Goal: Transaction & Acquisition: Purchase product/service

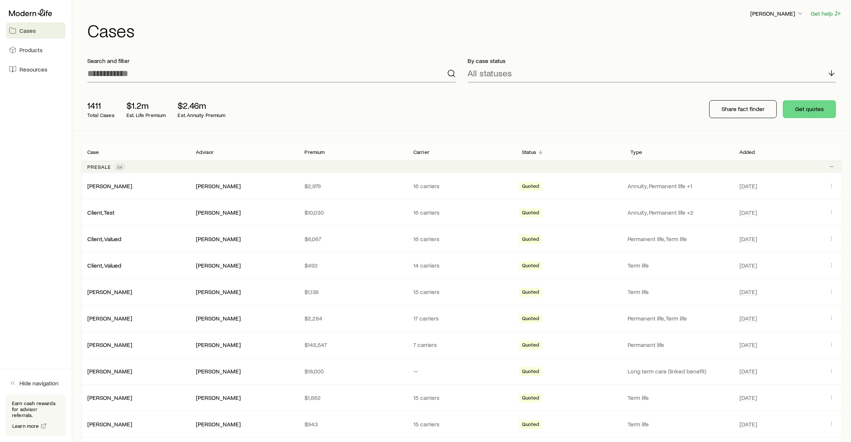
click at [410, 105] on div "1411 Total Cases $1.2m Est. Life Premium $2.46m Est. Annuity Premium Share fact…" at bounding box center [461, 109] width 761 height 42
click at [614, 55] on div "By case status All statuses" at bounding box center [652, 69] width 381 height 37
click at [163, 24] on h1 "Cases" at bounding box center [464, 30] width 755 height 18
click at [353, 13] on div "[PERSON_NAME] Get help" at bounding box center [464, 13] width 755 height 9
click at [361, 97] on div "1411 Total Cases $1.2m Est. Life Premium $2.46m Est. Annuity Premium Share fact…" at bounding box center [461, 109] width 761 height 42
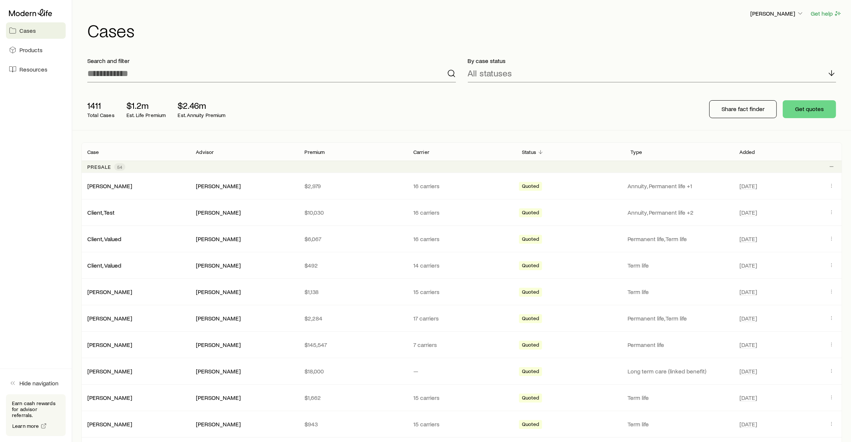
click at [352, 34] on h1 "Cases" at bounding box center [464, 30] width 755 height 18
click at [351, 22] on h1 "Cases" at bounding box center [464, 30] width 755 height 18
click at [370, 35] on h1 "Cases" at bounding box center [464, 30] width 755 height 18
click at [339, 26] on h1 "Cases" at bounding box center [464, 30] width 755 height 18
click at [729, 109] on p "Share fact finder" at bounding box center [743, 108] width 43 height 7
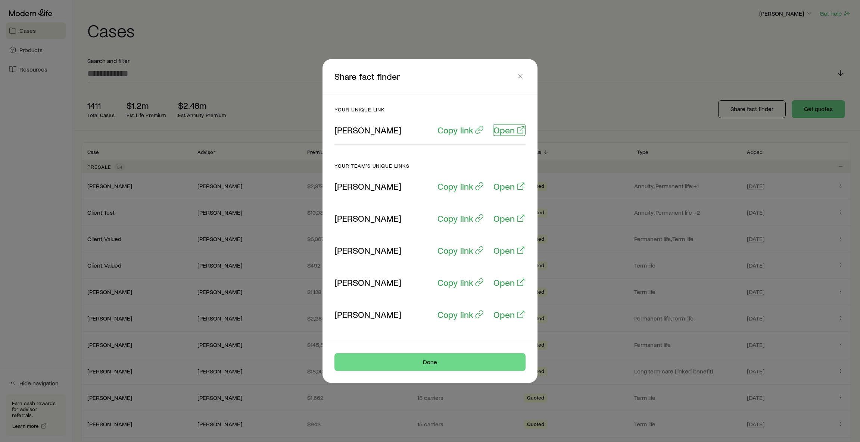
click at [503, 134] on p "Open" at bounding box center [503, 130] width 21 height 10
click at [521, 76] on icon "button" at bounding box center [519, 76] width 7 height 7
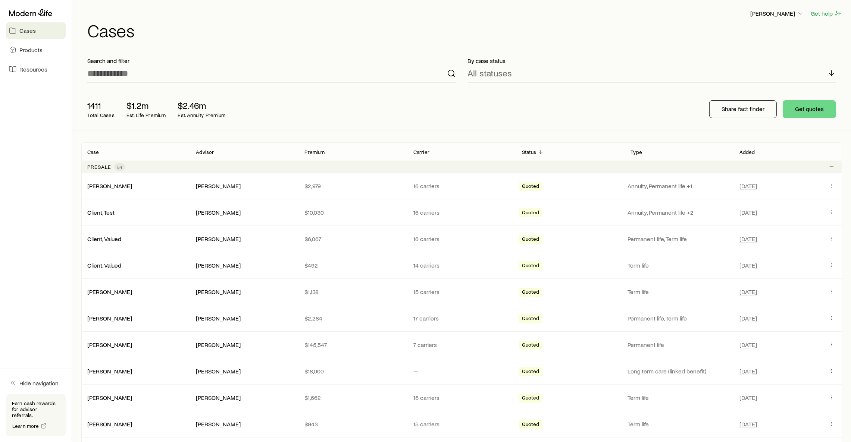
click at [365, 97] on div "1411 Total Cases $1.2m Est. Life Premium $2.46m Est. Annuity Premium Share fact…" at bounding box center [461, 109] width 761 height 42
click at [418, 41] on div "[PERSON_NAME] Get help Cases" at bounding box center [461, 24] width 761 height 48
click at [429, 112] on div "1411 Total Cases $1.2m Est. Life Premium $2.46m Est. Annuity Premium Share fact…" at bounding box center [461, 109] width 761 height 42
click at [332, 105] on div "1411 Total Cases $1.2m Est. Life Premium $2.46m Est. Annuity Premium Share fact…" at bounding box center [461, 109] width 761 height 42
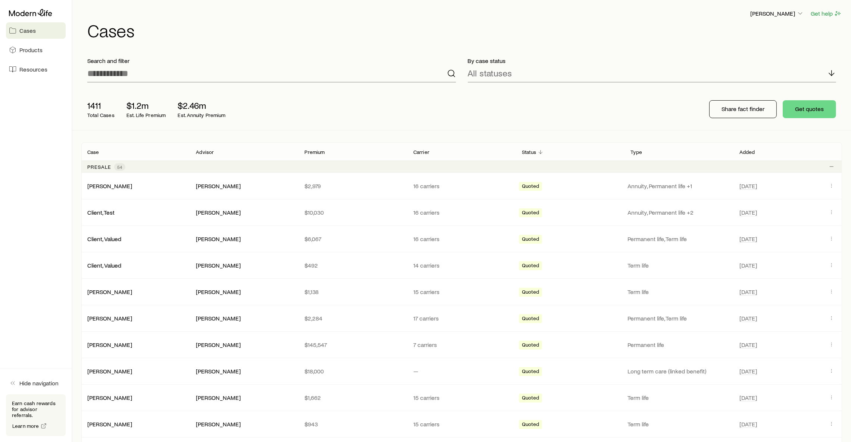
click at [344, 97] on div "1411 Total Cases $1.2m Est. Life Premium $2.46m Est. Annuity Premium Share fact…" at bounding box center [461, 109] width 761 height 42
click at [801, 106] on button "Get quotes" at bounding box center [809, 109] width 53 height 18
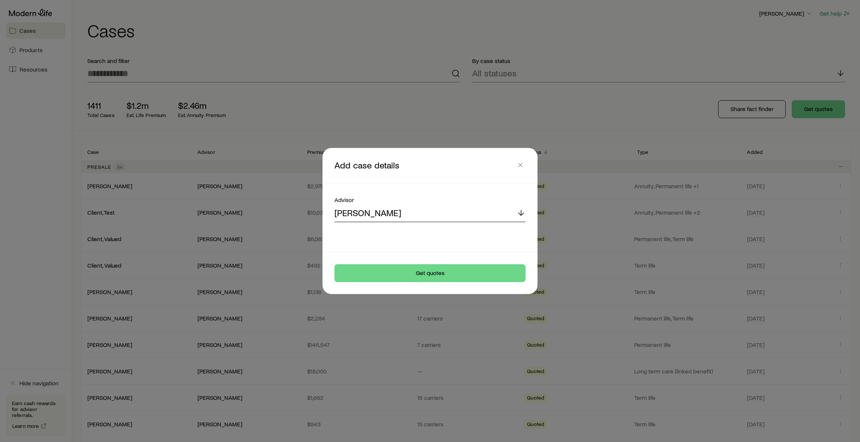
click at [436, 215] on div "[PERSON_NAME]" at bounding box center [429, 213] width 191 height 18
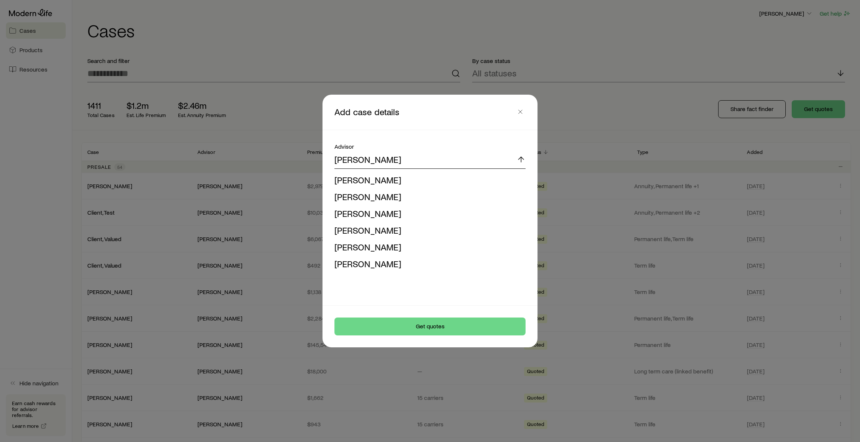
click at [368, 155] on p "[PERSON_NAME]" at bounding box center [367, 159] width 67 height 10
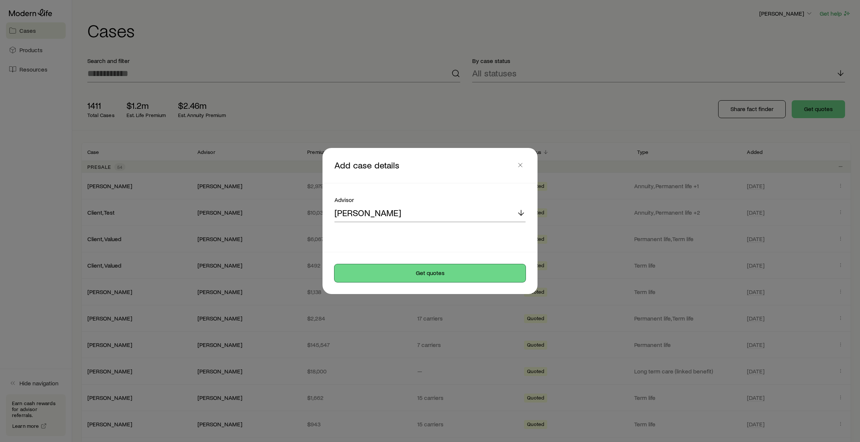
click at [447, 277] on button "Get quotes" at bounding box center [429, 274] width 191 height 18
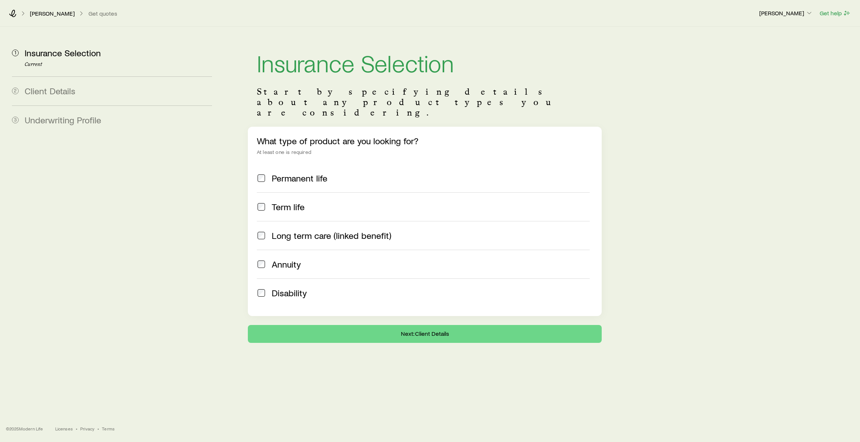
click at [798, 140] on div "Insurance Selection Start by specifying details about any product types you are…" at bounding box center [540, 185] width 627 height 316
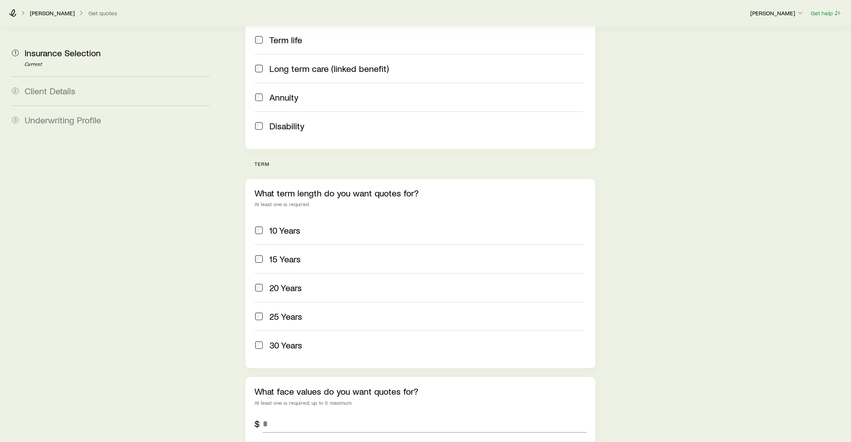
scroll to position [168, 0]
drag, startPoint x: 254, startPoint y: 143, endPoint x: 271, endPoint y: 143, distance: 16.8
click at [271, 161] on p "term" at bounding box center [424, 164] width 341 height 6
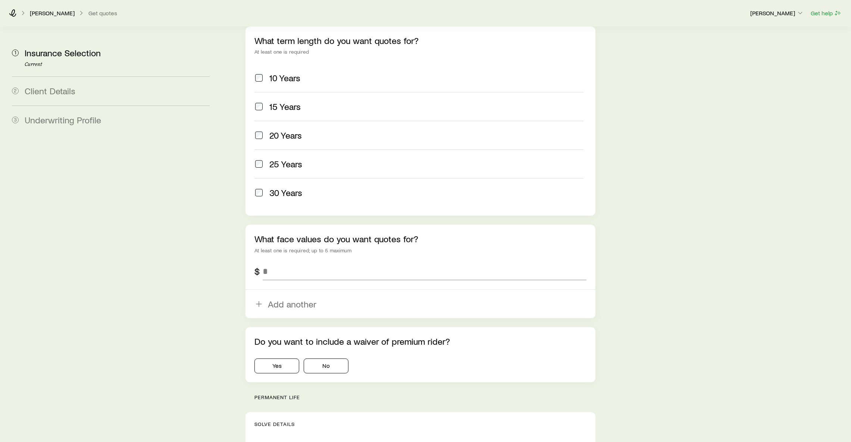
scroll to position [335, 0]
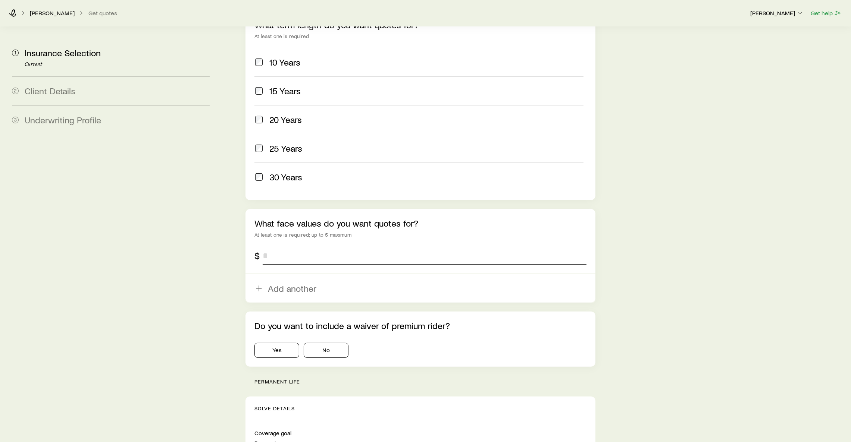
click at [288, 247] on input "tel" at bounding box center [425, 256] width 324 height 18
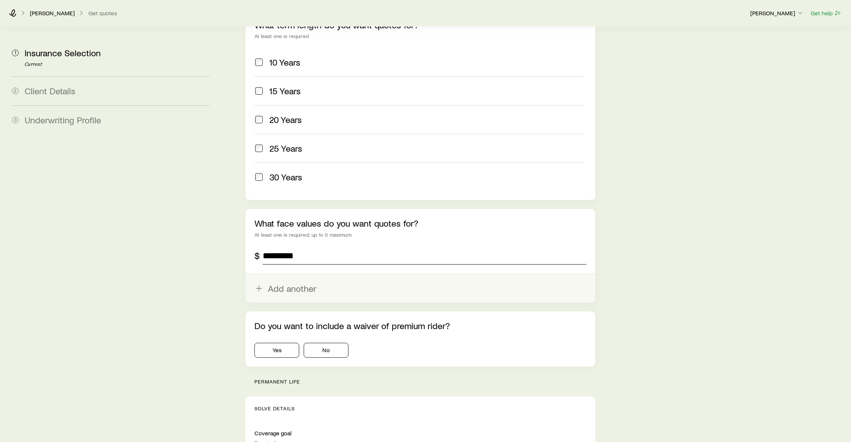
type input "*********"
click at [291, 277] on button "Add another" at bounding box center [420, 289] width 350 height 28
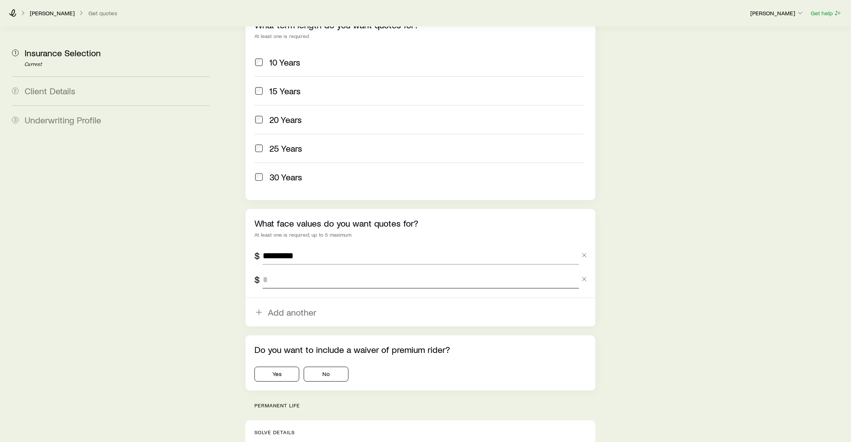
click at [279, 271] on input "tel" at bounding box center [421, 280] width 316 height 18
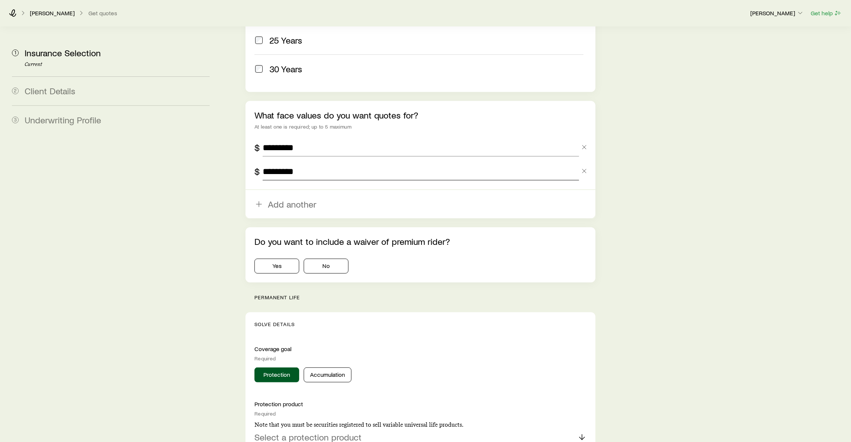
scroll to position [448, 0]
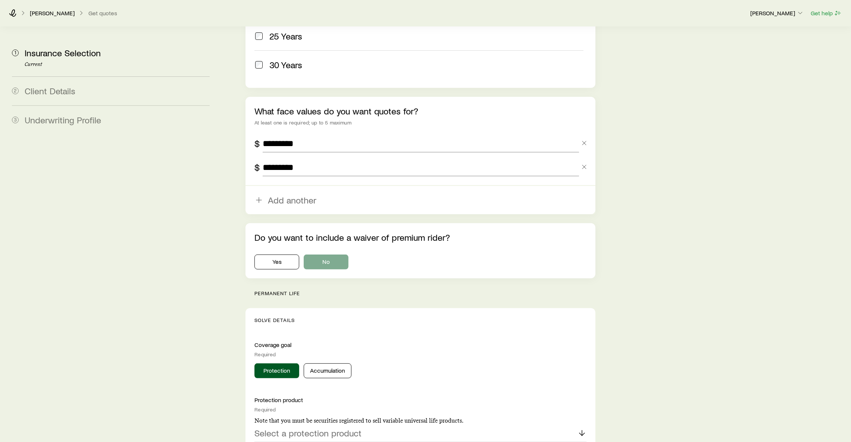
type input "*********"
click at [322, 255] on button "No" at bounding box center [326, 262] width 45 height 15
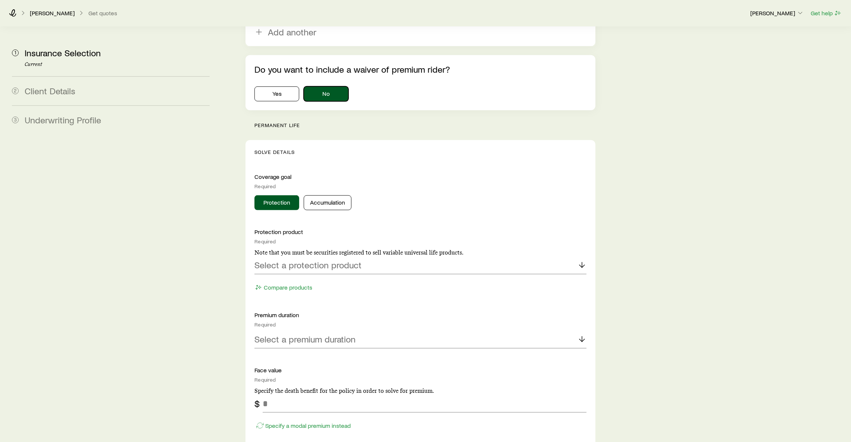
scroll to position [615, 0]
drag, startPoint x: 304, startPoint y: 112, endPoint x: 250, endPoint y: 106, distance: 54.4
click at [334, 196] on button "Accumulation" at bounding box center [328, 203] width 48 height 15
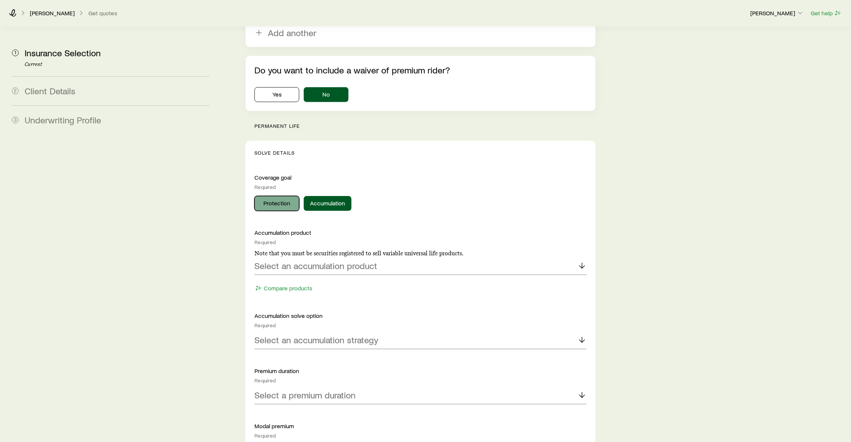
click at [283, 196] on button "Protection" at bounding box center [276, 203] width 45 height 15
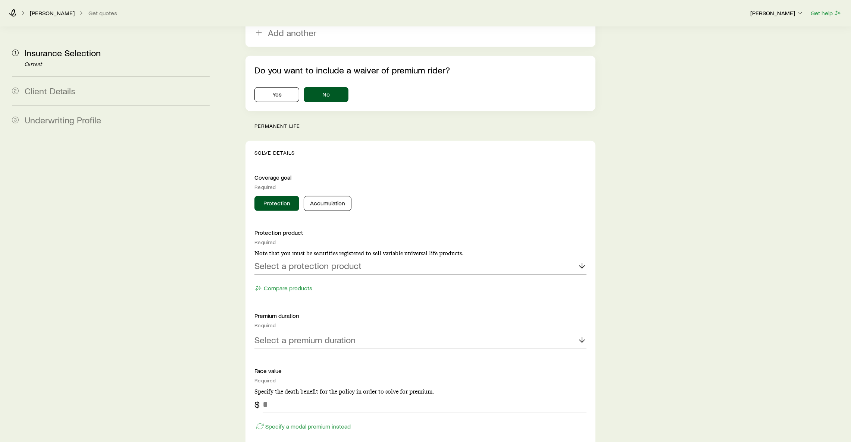
click at [297, 261] on p "Select a protection product" at bounding box center [307, 266] width 107 height 10
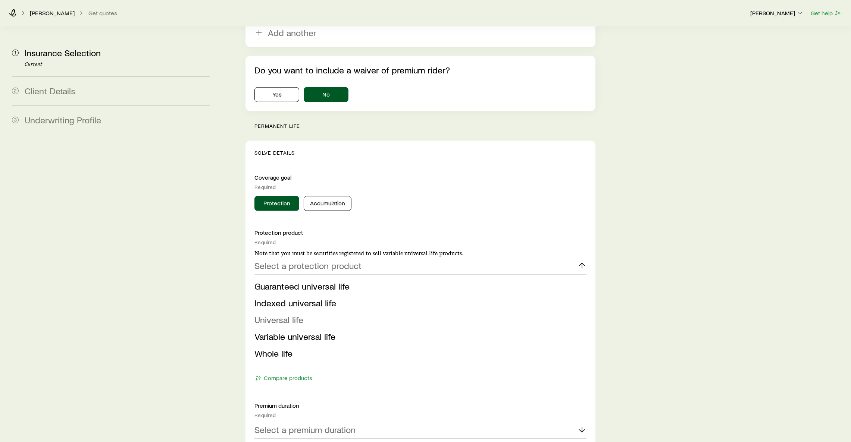
click at [284, 312] on li "Universal life" at bounding box center [418, 320] width 328 height 17
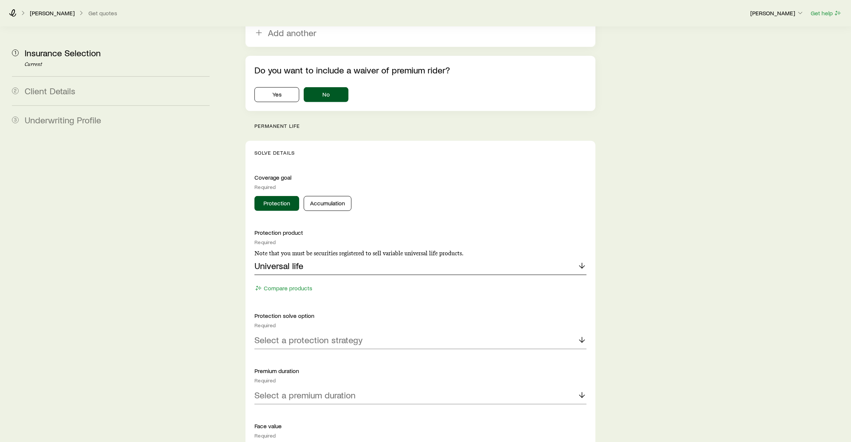
click at [286, 261] on p "Universal life" at bounding box center [278, 266] width 49 height 10
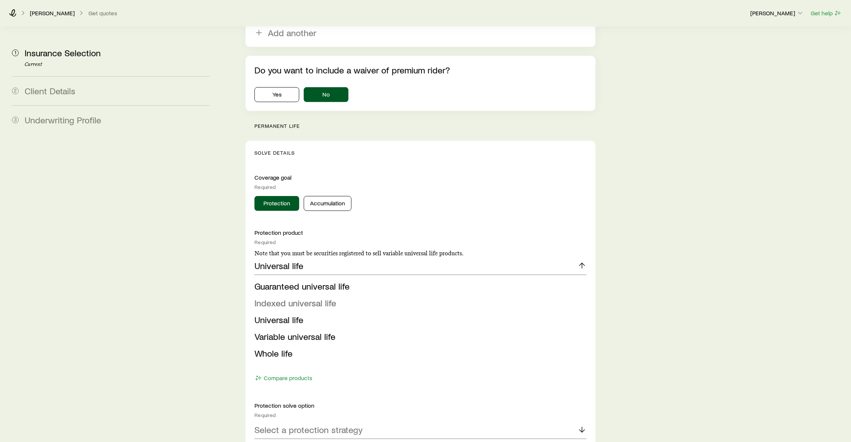
click at [282, 298] on span "Indexed universal life" at bounding box center [295, 303] width 82 height 11
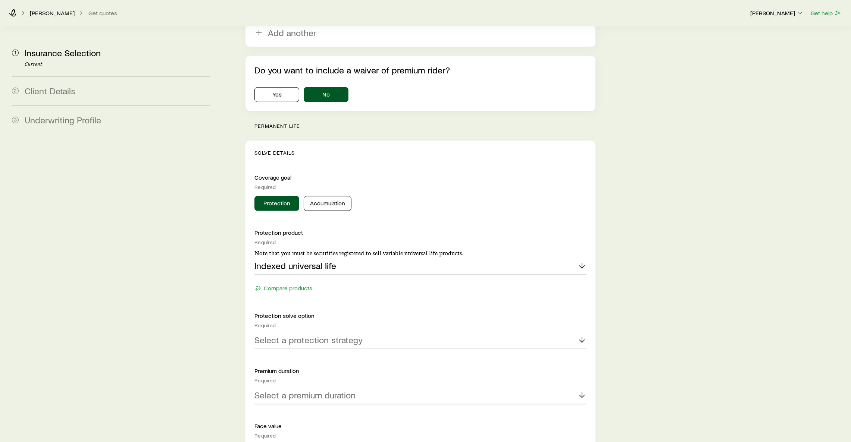
click at [704, 156] on div "Insurance Selection Start by specifying details about any product types you are…" at bounding box center [535, 198] width 620 height 1573
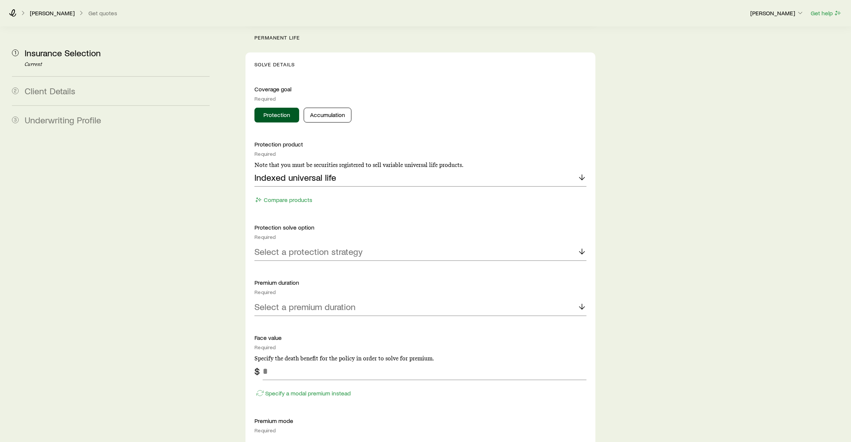
scroll to position [727, 0]
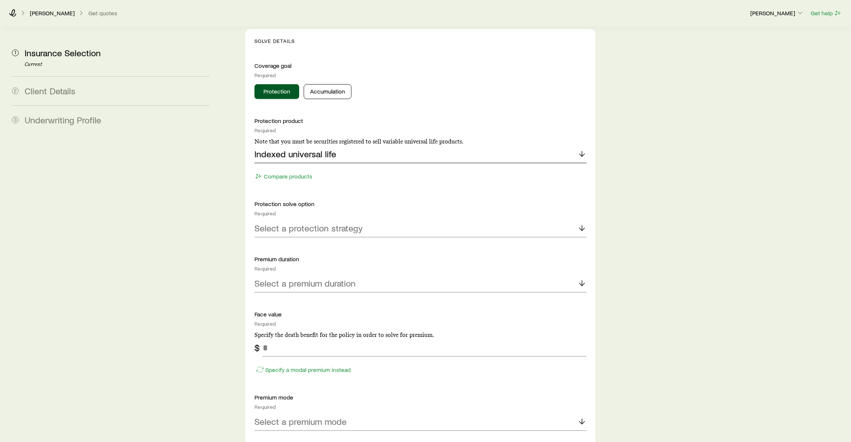
click at [308, 149] on p "Indexed universal life" at bounding box center [295, 154] width 82 height 10
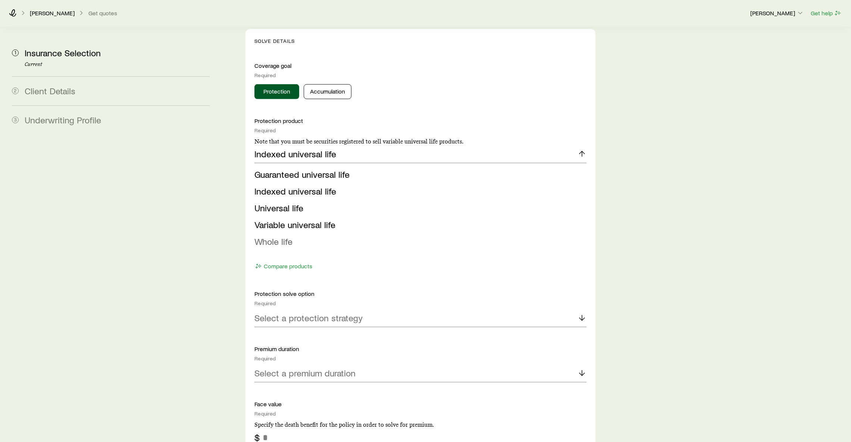
click at [276, 236] on span "Whole life" at bounding box center [273, 241] width 38 height 11
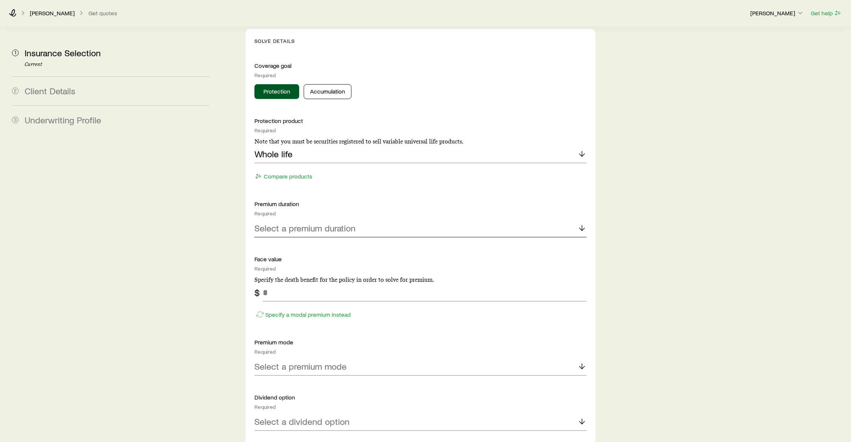
click at [322, 223] on p "Select a premium duration" at bounding box center [304, 228] width 101 height 10
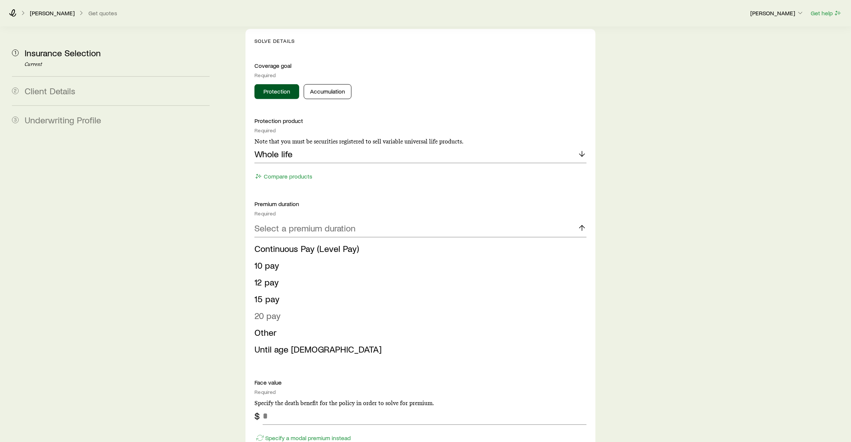
click at [272, 310] on span "20 pay" at bounding box center [267, 315] width 26 height 11
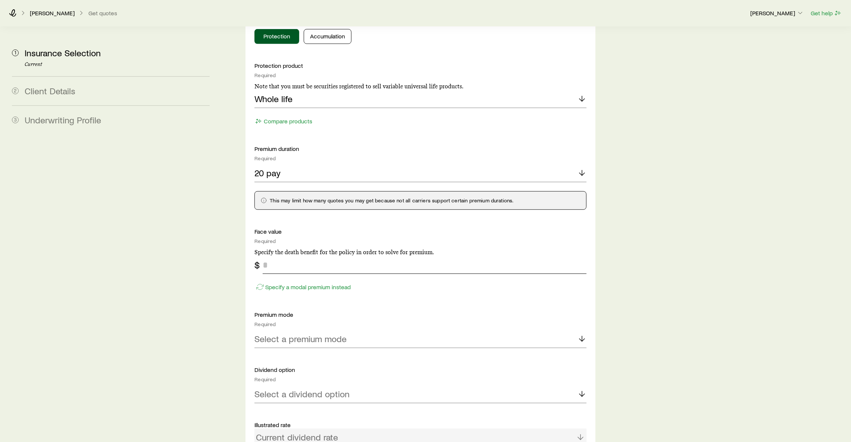
scroll to position [783, 0]
click at [300, 255] on input "tel" at bounding box center [425, 264] width 324 height 18
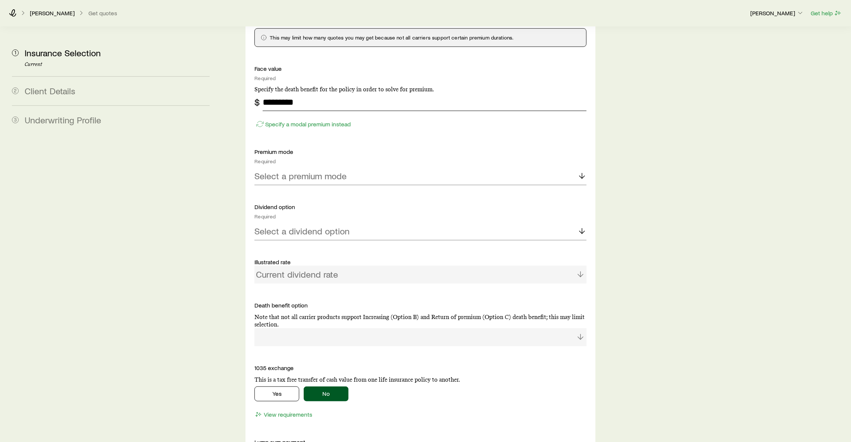
scroll to position [951, 0]
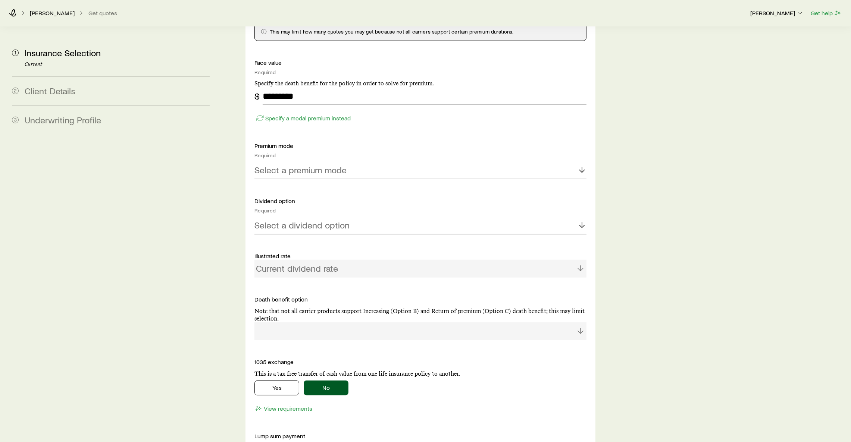
type input "*********"
click at [287, 165] on p "Select a premium mode" at bounding box center [300, 170] width 92 height 10
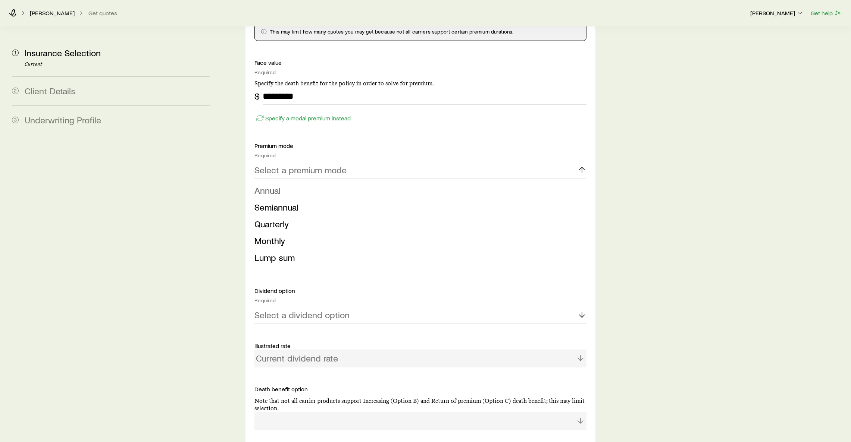
click at [285, 182] on li "Annual" at bounding box center [418, 190] width 328 height 17
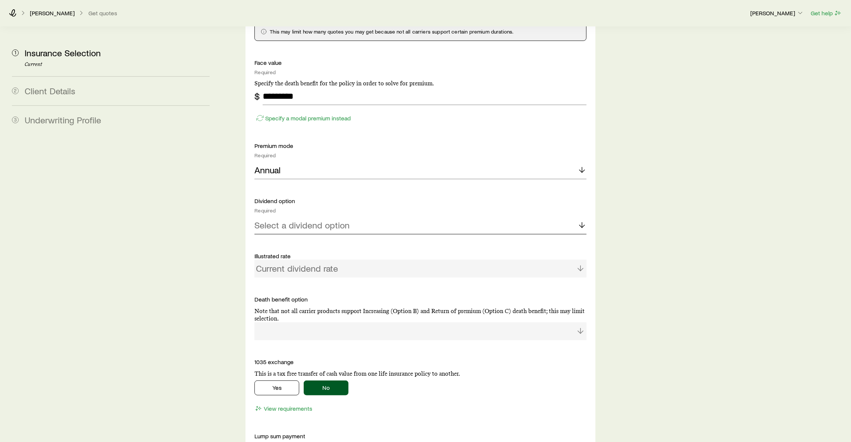
click at [289, 220] on p "Select a dividend option" at bounding box center [301, 225] width 95 height 10
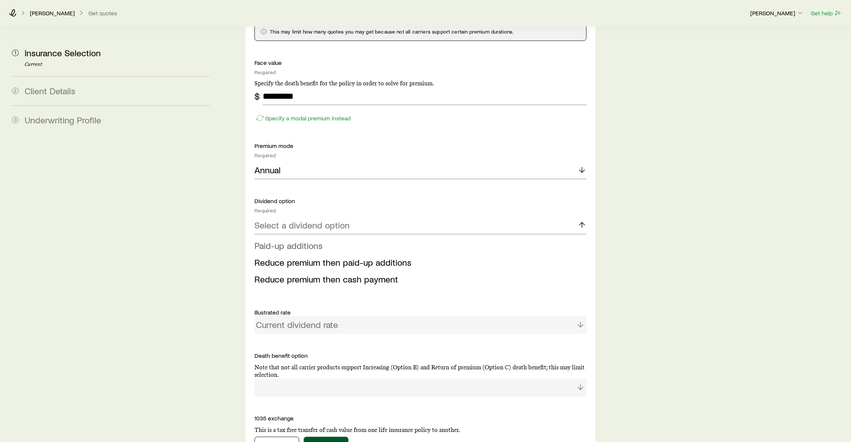
click at [291, 240] on span "Paid-up additions" at bounding box center [288, 245] width 68 height 11
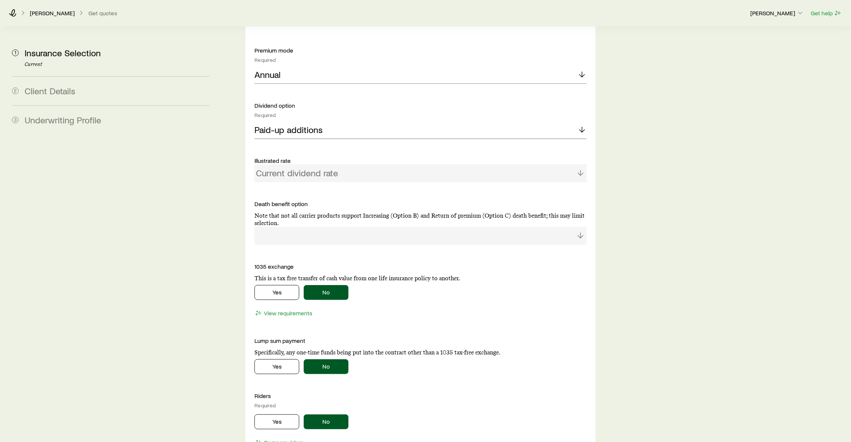
scroll to position [1063, 0]
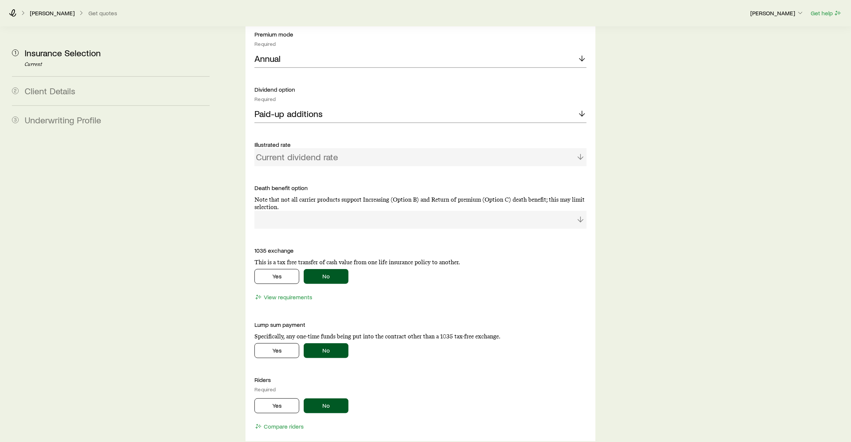
click at [571, 148] on div "Current dividend rate" at bounding box center [420, 157] width 332 height 18
click at [400, 211] on div at bounding box center [420, 220] width 332 height 18
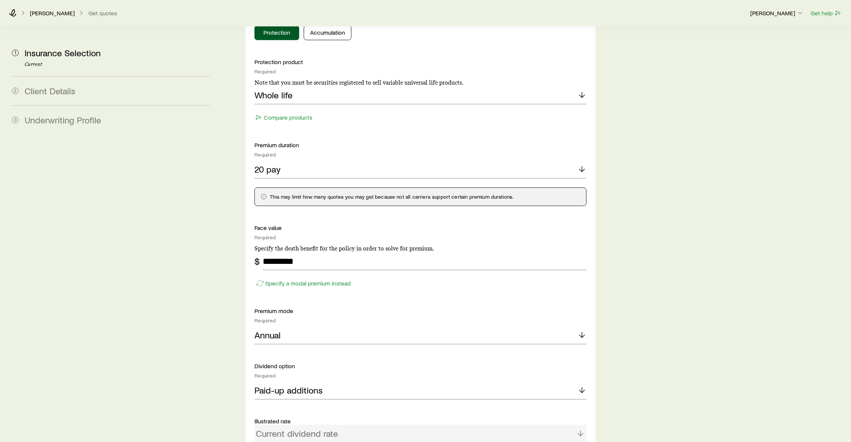
scroll to position [783, 0]
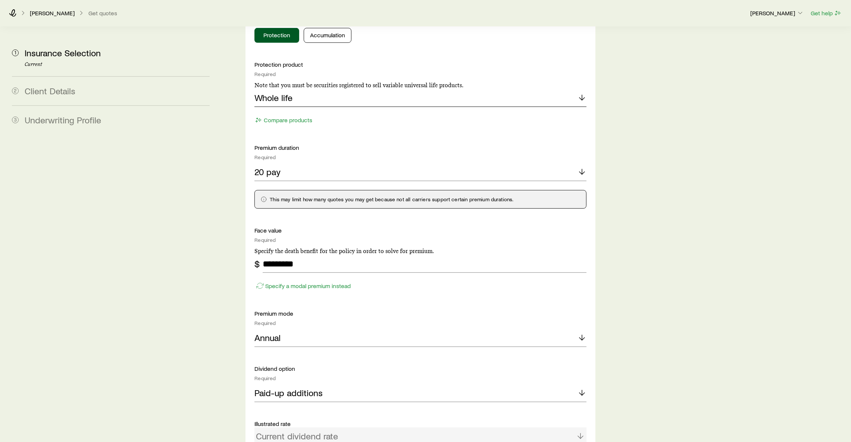
click at [292, 89] on div "Whole life" at bounding box center [420, 98] width 332 height 18
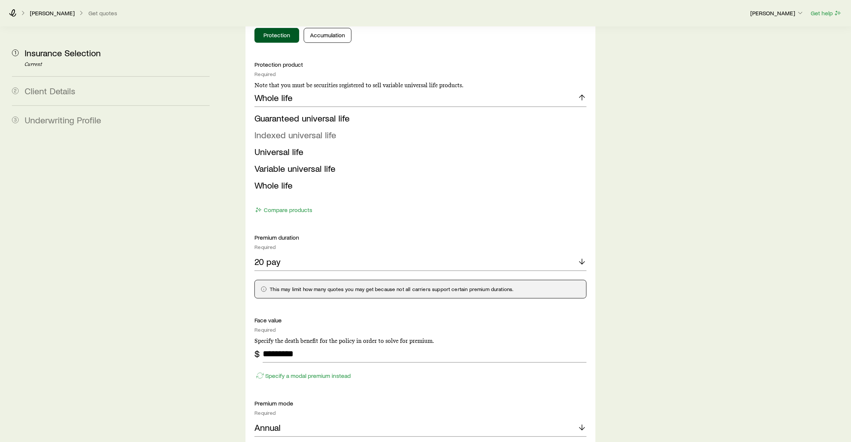
click at [288, 129] on span "Indexed universal life" at bounding box center [295, 134] width 82 height 11
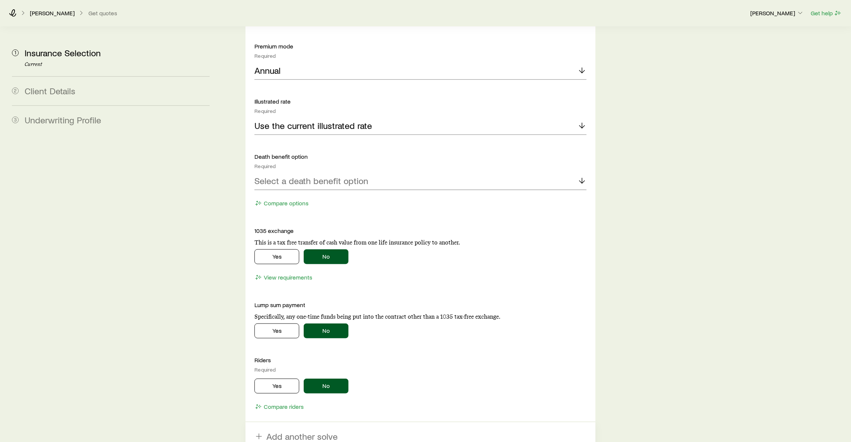
scroll to position [1078, 0]
click at [347, 176] on p "Select a death benefit option" at bounding box center [311, 181] width 114 height 10
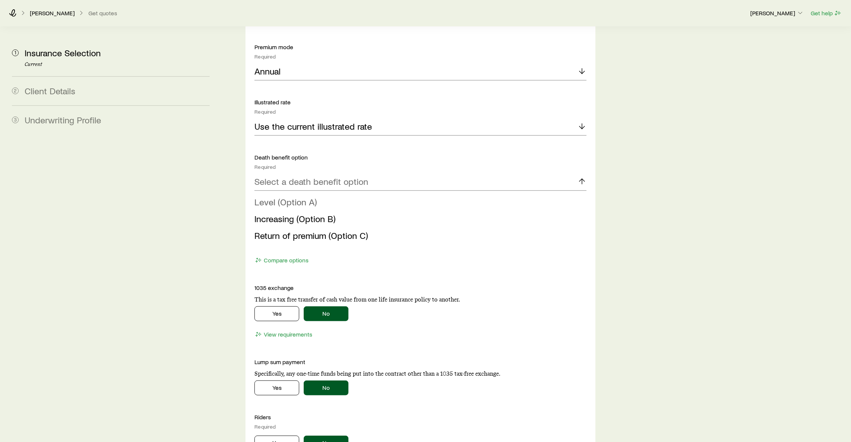
click at [310, 197] on span "Level (Option A)" at bounding box center [285, 202] width 62 height 11
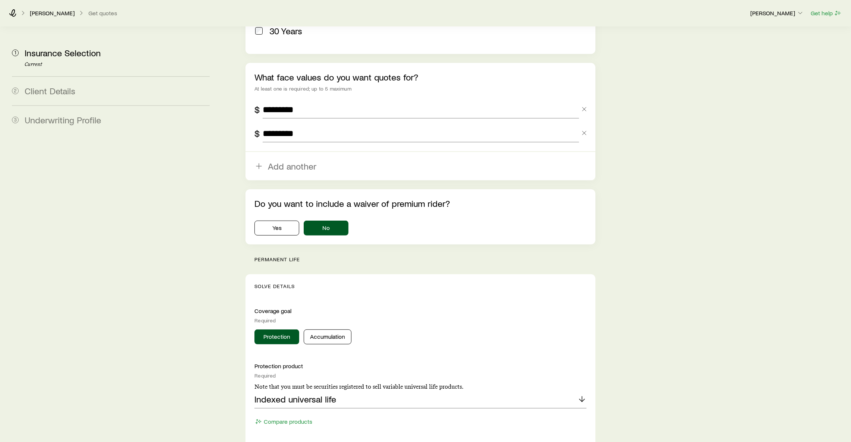
scroll to position [574, 0]
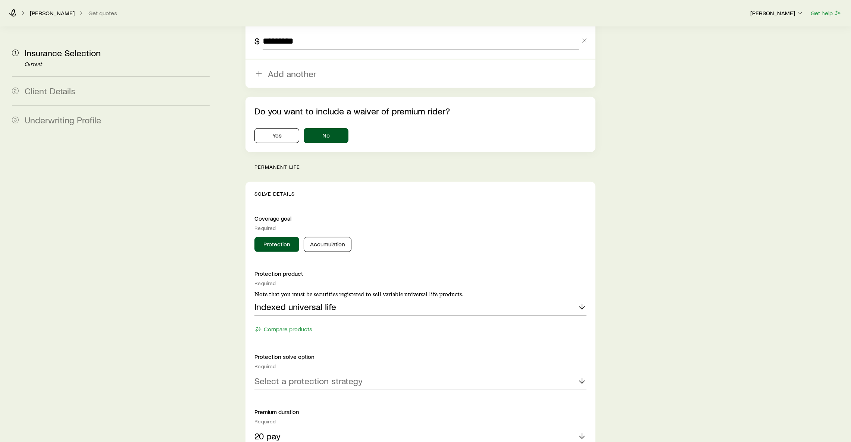
click at [307, 302] on p "Indexed universal life" at bounding box center [295, 307] width 82 height 10
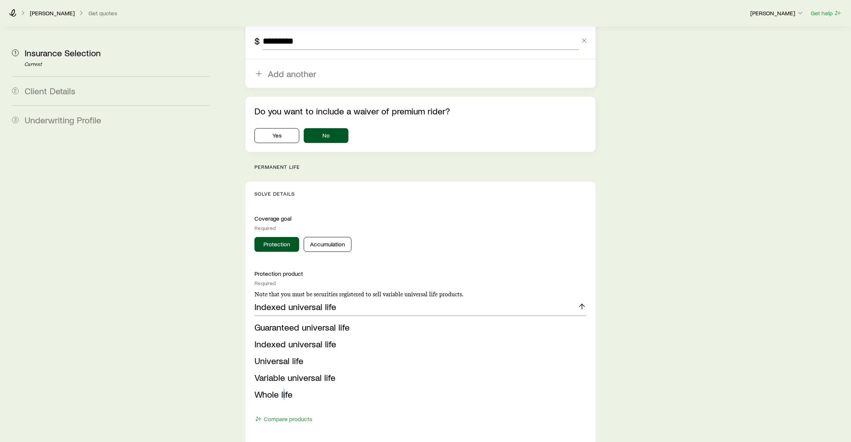
drag, startPoint x: 284, startPoint y: 371, endPoint x: 363, endPoint y: 313, distance: 98.6
click at [285, 389] on span "Whole life" at bounding box center [273, 394] width 38 height 11
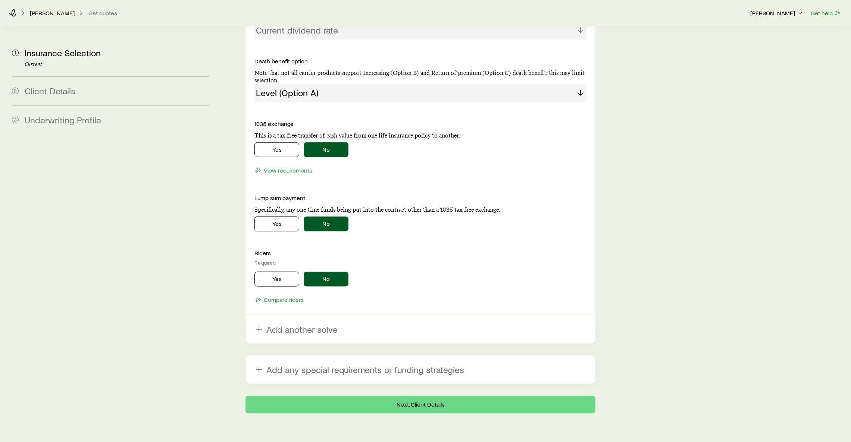
scroll to position [1194, 0]
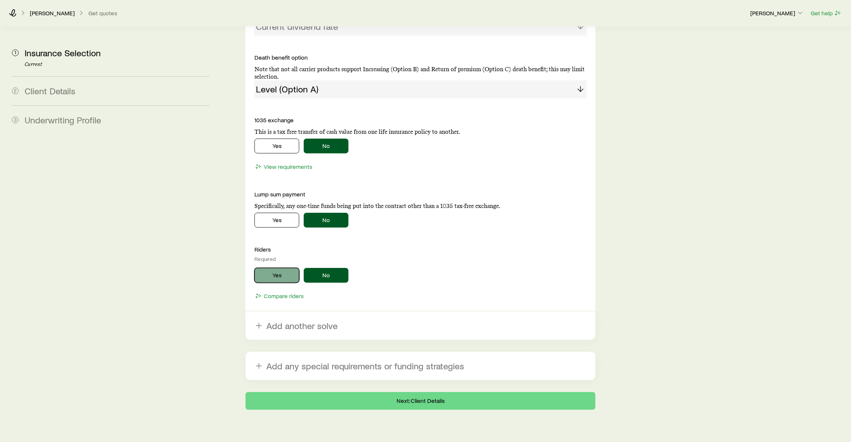
click at [275, 268] on button "Yes" at bounding box center [276, 275] width 45 height 15
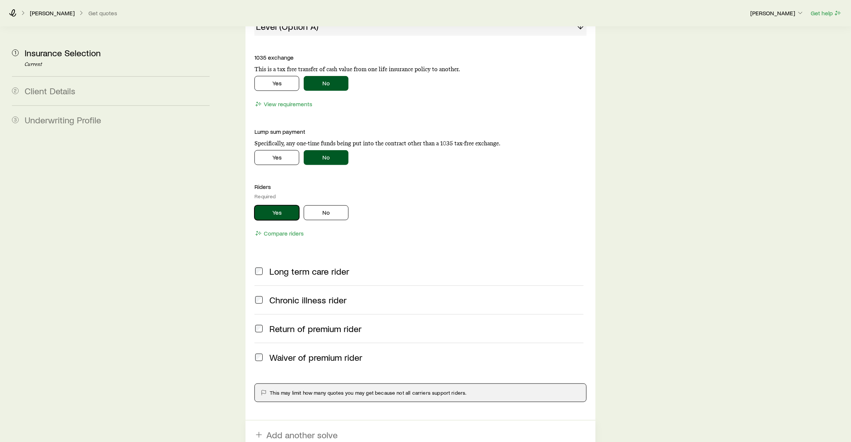
scroll to position [1254, 0]
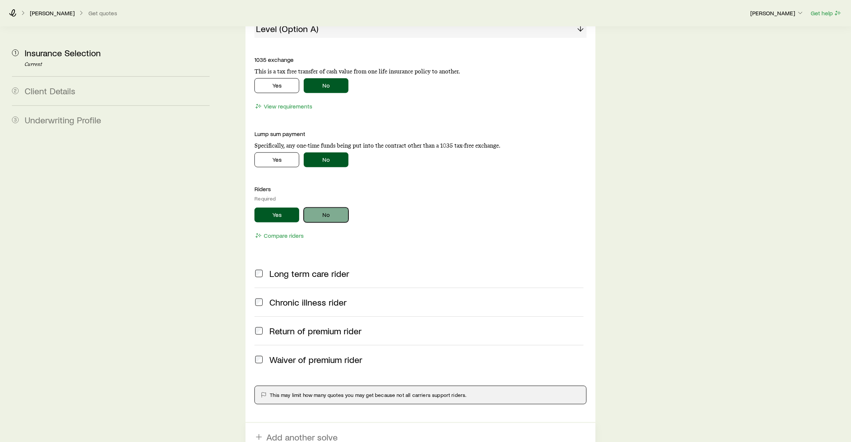
click at [327, 208] on button "No" at bounding box center [326, 215] width 45 height 15
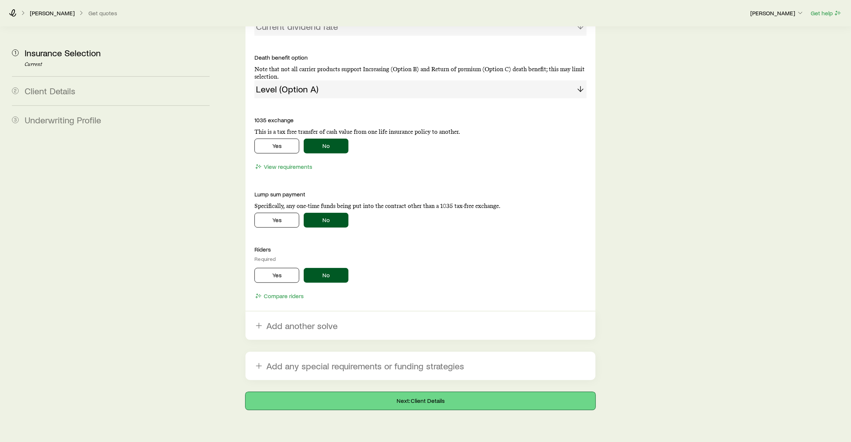
click at [406, 392] on button "Next: Client Details" at bounding box center [420, 401] width 350 height 18
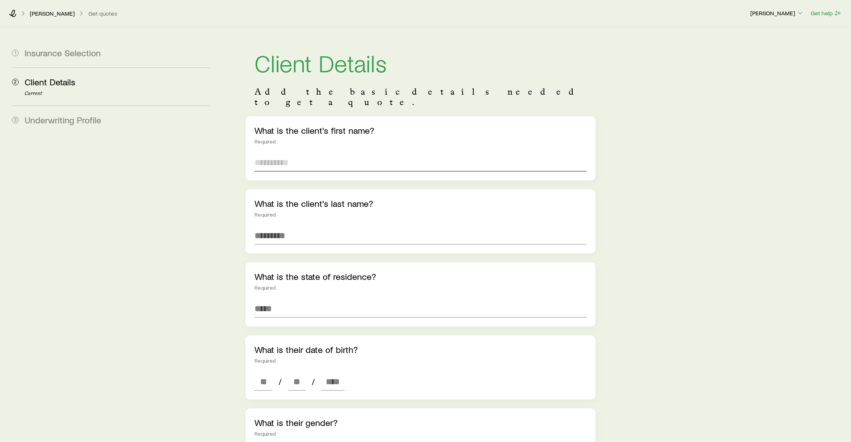
click at [294, 154] on input "text" at bounding box center [420, 163] width 332 height 18
type input "**********"
type input "******"
click at [284, 300] on input at bounding box center [420, 309] width 332 height 18
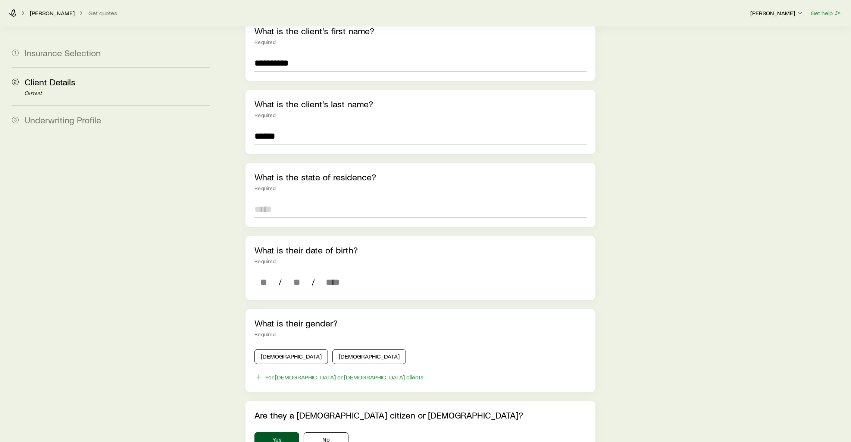
scroll to position [112, 0]
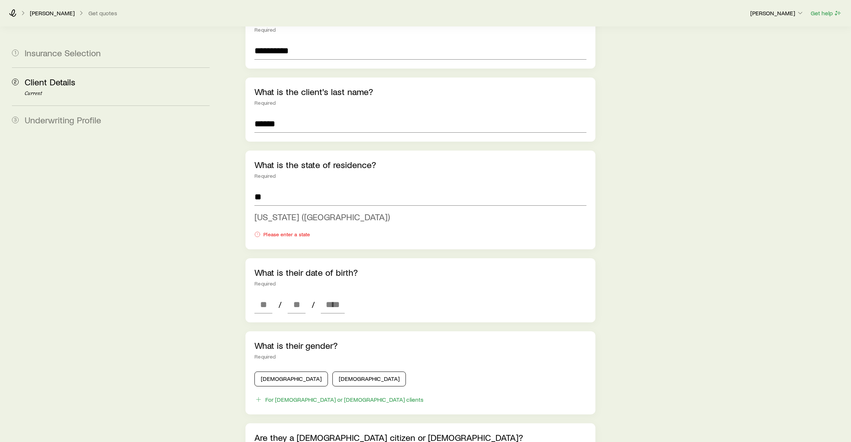
click at [272, 213] on li "[US_STATE] ([GEOGRAPHIC_DATA])" at bounding box center [418, 217] width 328 height 17
type input "**********"
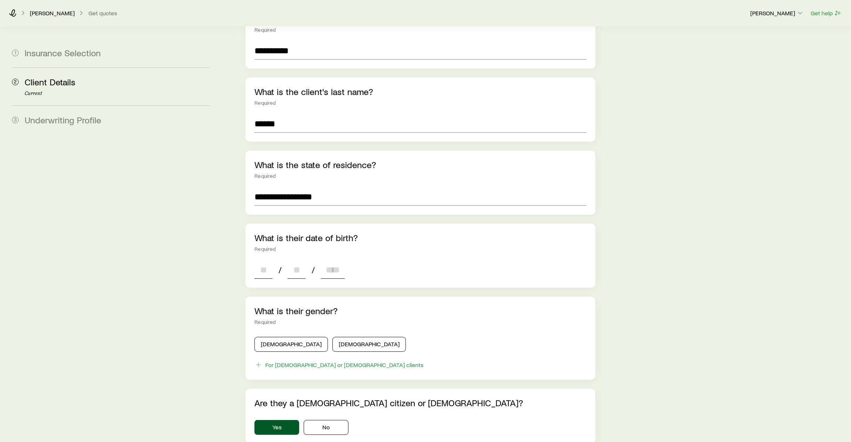
click at [262, 261] on input at bounding box center [263, 270] width 18 height 18
type input "**"
type input "****"
type input "*"
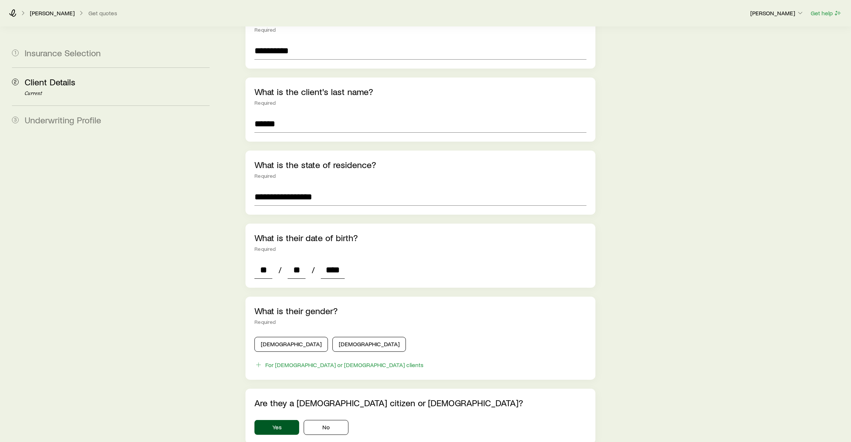
type input "*"
type input "****"
click at [763, 233] on div "**********" at bounding box center [535, 273] width 620 height 716
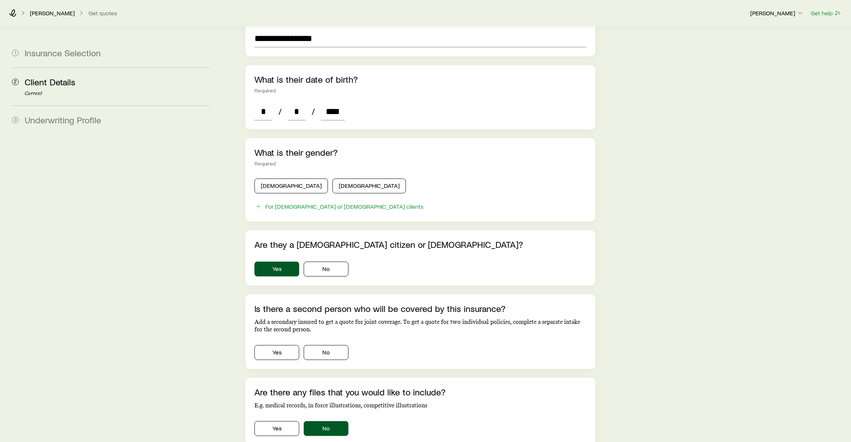
scroll to position [279, 0]
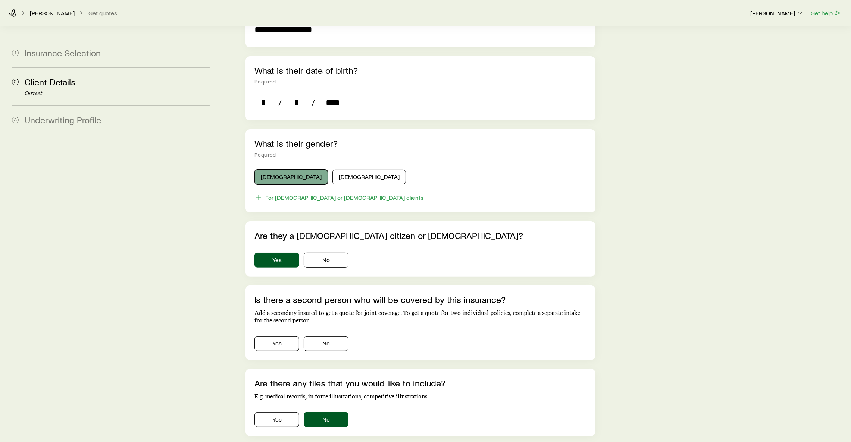
click at [282, 170] on button "[DEMOGRAPHIC_DATA]" at bounding box center [290, 177] width 73 height 15
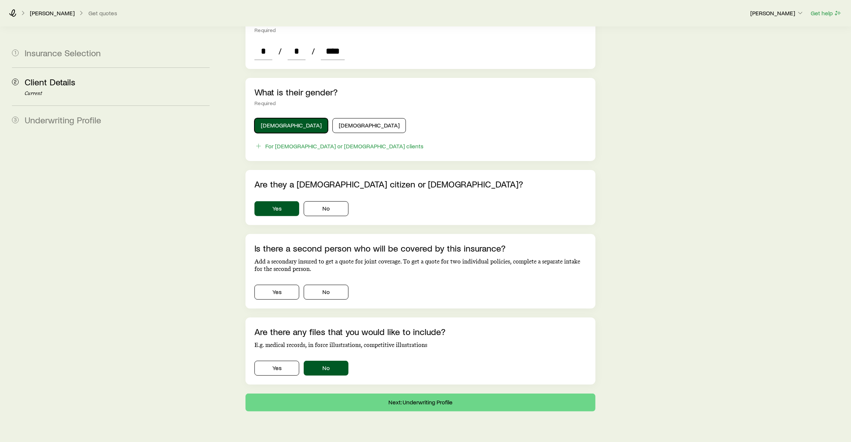
scroll to position [341, 0]
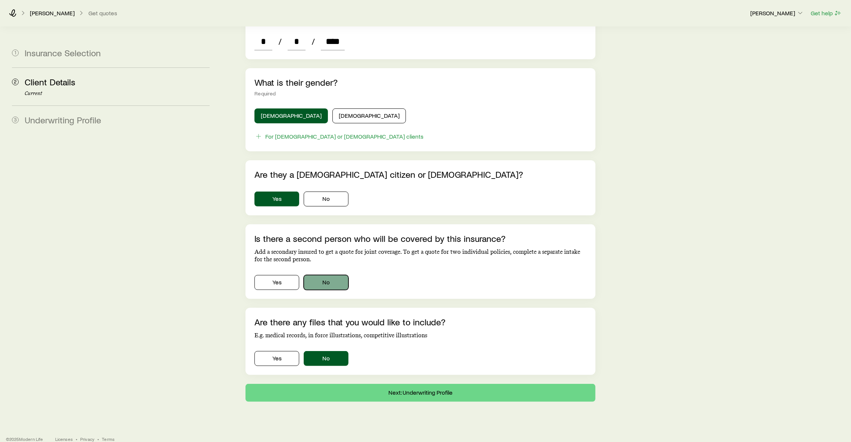
click at [327, 278] on button "No" at bounding box center [326, 282] width 45 height 15
click at [429, 385] on button "Next: Underwriting Profile" at bounding box center [420, 393] width 350 height 18
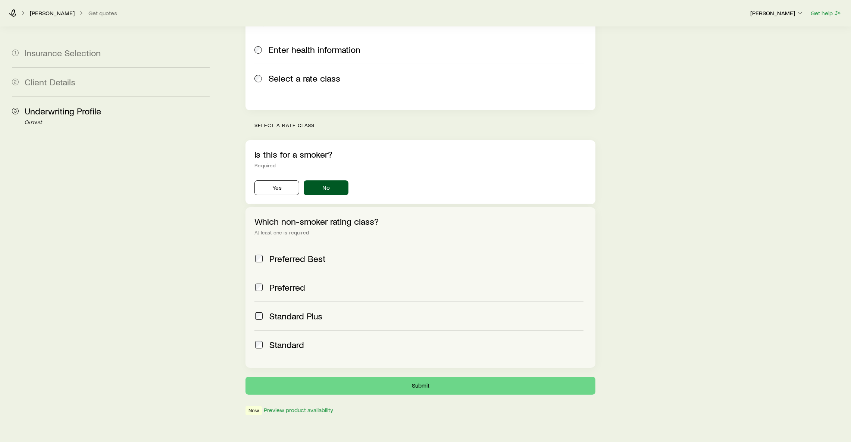
scroll to position [131, 0]
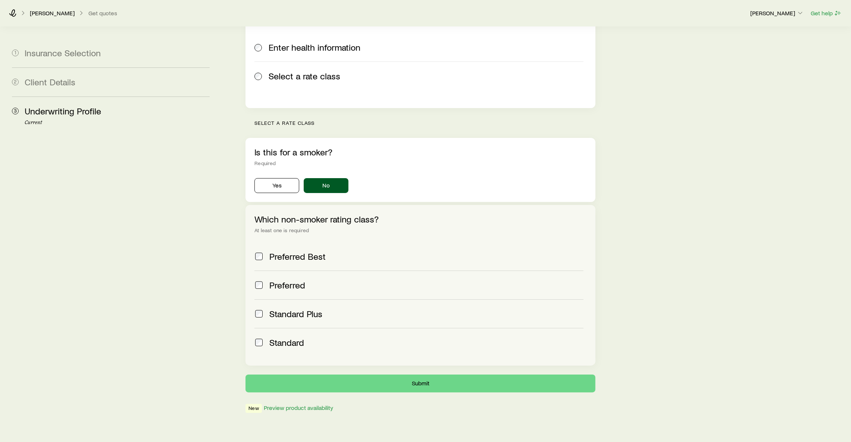
click at [256, 274] on label "Preferred" at bounding box center [418, 285] width 329 height 29
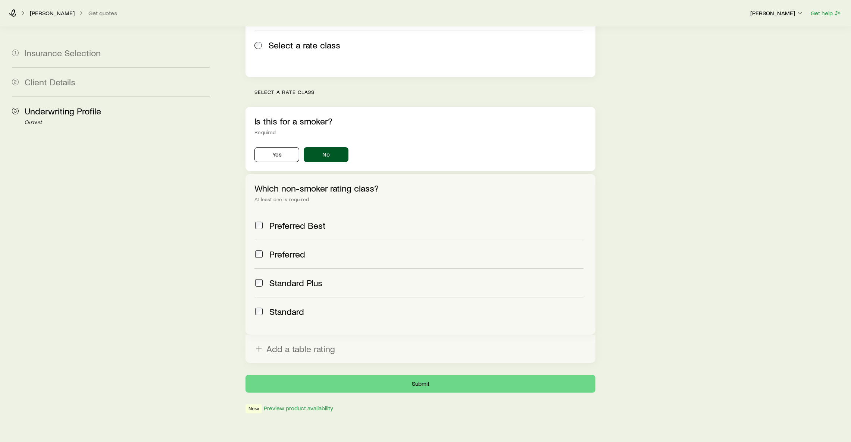
scroll to position [162, 0]
click at [390, 375] on button "Submit" at bounding box center [420, 384] width 350 height 18
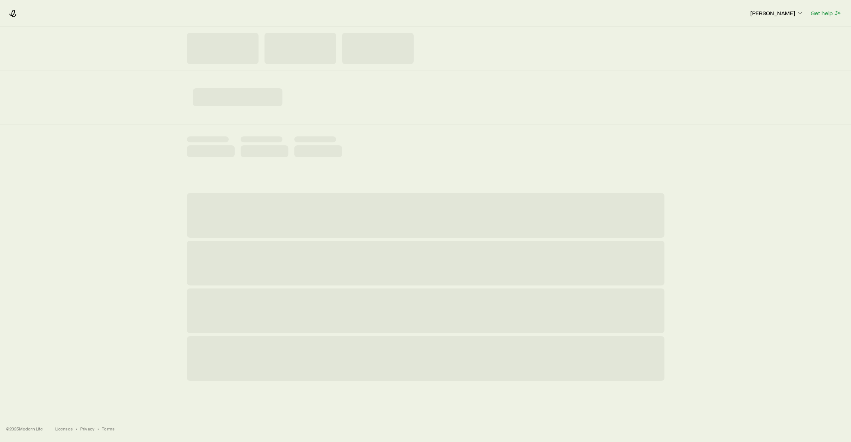
scroll to position [0, 0]
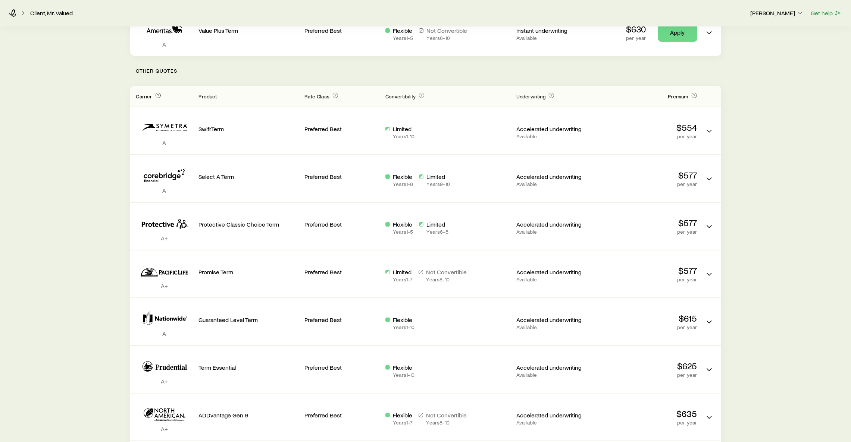
scroll to position [6, 0]
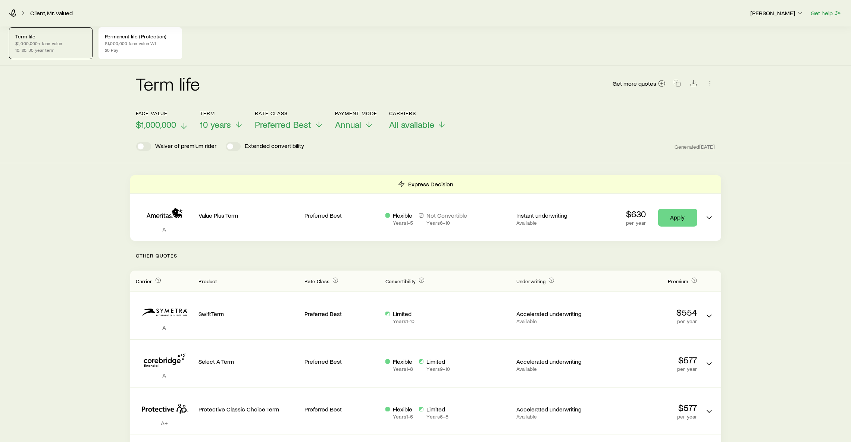
click at [180, 124] on icon at bounding box center [183, 126] width 9 height 9
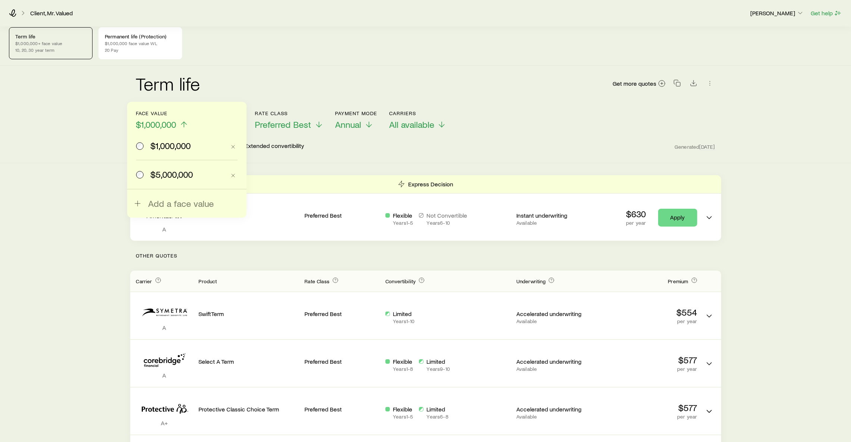
click at [176, 171] on span "$5,000,000" at bounding box center [171, 174] width 43 height 10
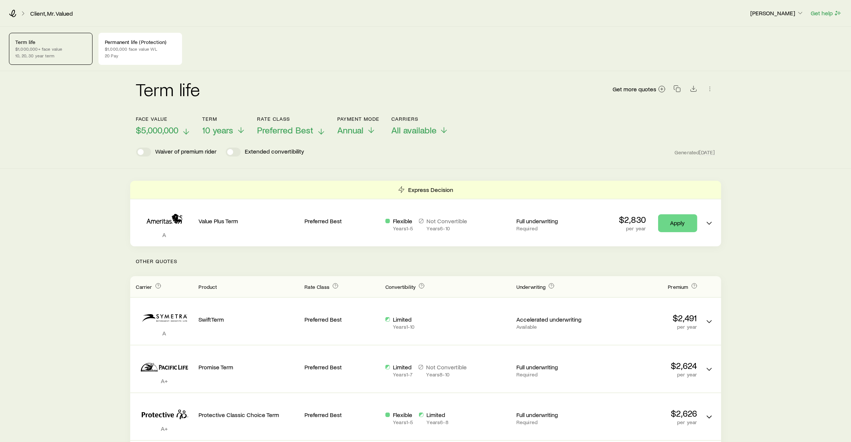
click at [282, 135] on span "Preferred Best" at bounding box center [285, 130] width 56 height 10
click at [216, 132] on span "10 years" at bounding box center [218, 130] width 31 height 10
click at [318, 91] on div "Term life Get more quotes" at bounding box center [425, 93] width 579 height 27
click at [429, 134] on span "All available" at bounding box center [413, 130] width 45 height 10
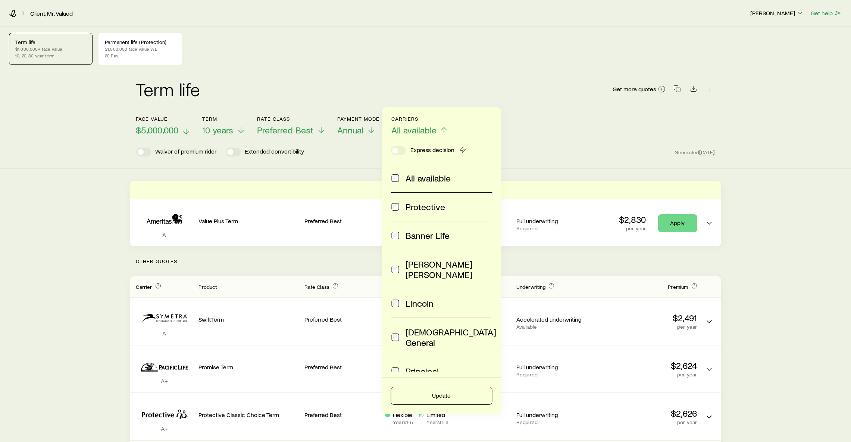
click at [425, 176] on span "All available" at bounding box center [428, 178] width 45 height 10
click at [408, 298] on span "Lincoln" at bounding box center [420, 303] width 28 height 10
click at [455, 391] on button "Update" at bounding box center [441, 396] width 101 height 18
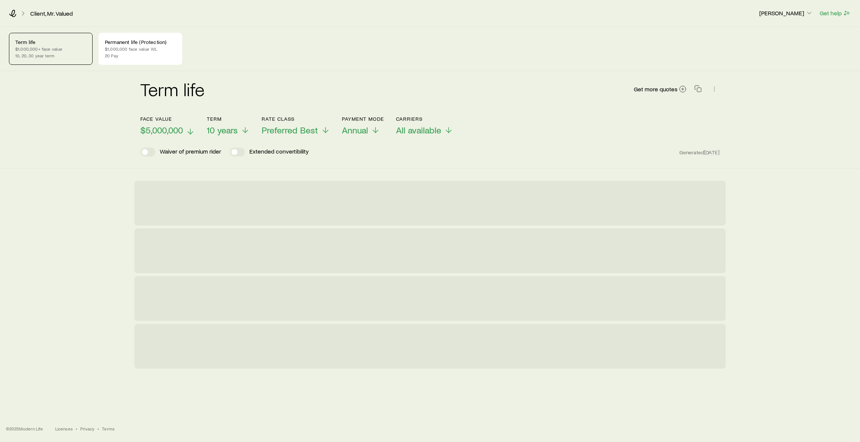
click at [516, 135] on div "Face value $5,000,000 Term 10 years Rate Class Preferred Best Payment Mode Annu…" at bounding box center [429, 121] width 579 height 29
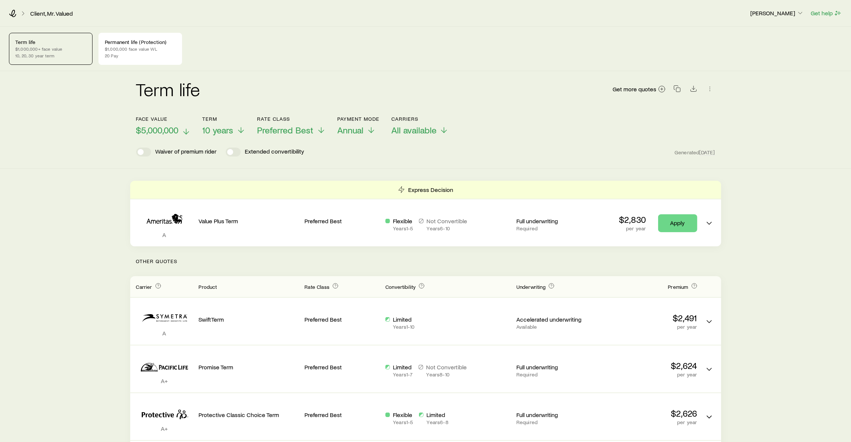
click at [522, 131] on div "Face value $5,000,000 Term 10 years Rate Class Preferred Best Payment Mode Annu…" at bounding box center [425, 121] width 579 height 29
click at [167, 57] on p "20 Pay" at bounding box center [140, 56] width 71 height 6
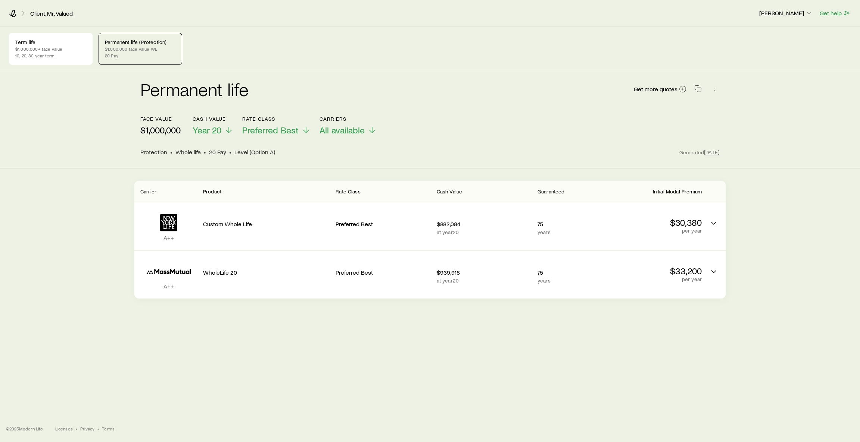
click at [598, 353] on div "Term life $1,000,000+ face value 10, 20, 30 year term Permanent life (Protectio…" at bounding box center [430, 209] width 860 height 365
click at [606, 335] on div "Term life $1,000,000+ face value 10, 20, 30 year term Permanent life (Protectio…" at bounding box center [430, 209] width 860 height 365
click at [73, 110] on div "Permanent life Get more quotes face value $1,000,000 Cash Value Year 20 Rate Cl…" at bounding box center [430, 120] width 860 height 98
click at [779, 135] on div "Permanent life Get more quotes face value $1,000,000 Cash Value Year 20 Rate Cl…" at bounding box center [430, 120] width 860 height 98
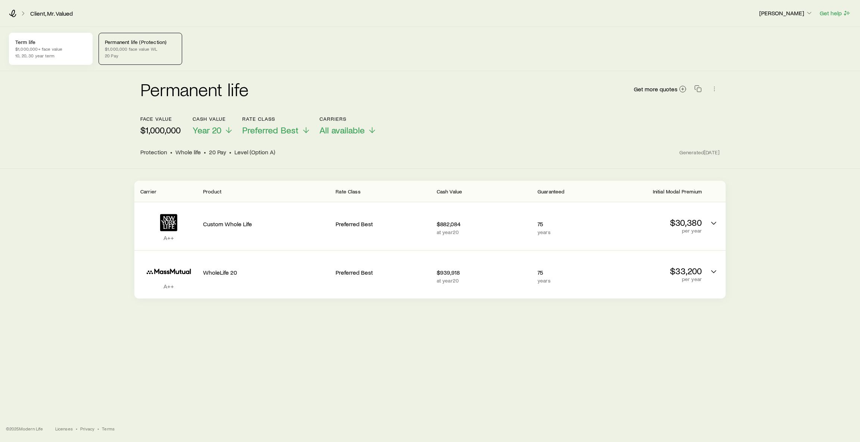
click at [45, 53] on p "10, 20, 30 year term" at bounding box center [50, 56] width 71 height 6
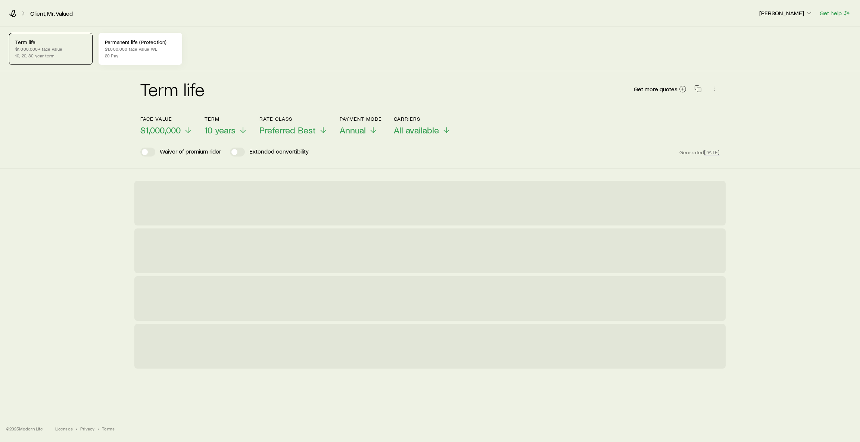
click at [122, 55] on p "20 Pay" at bounding box center [140, 56] width 71 height 6
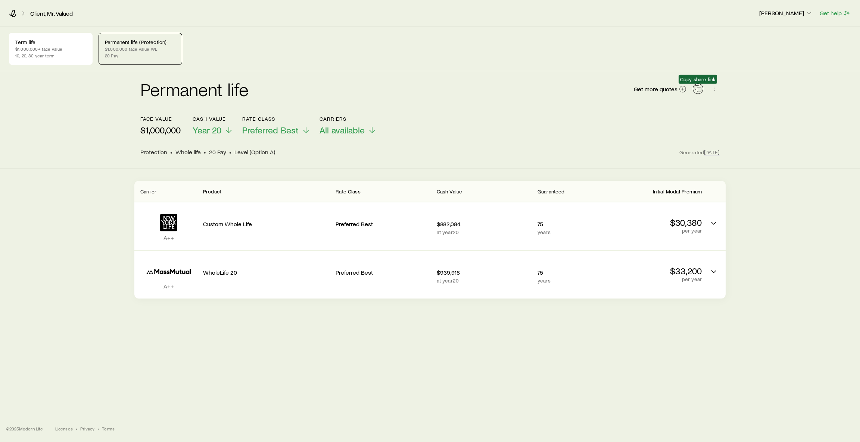
click at [697, 85] on icon "button" at bounding box center [697, 88] width 7 height 7
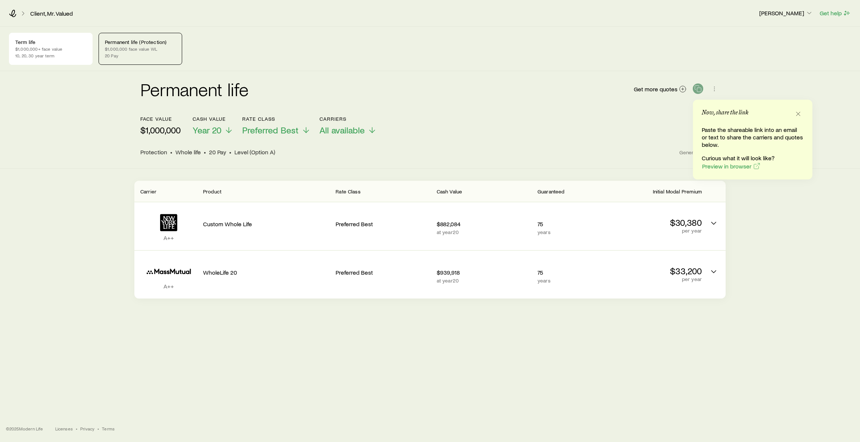
click at [505, 123] on div "face value $1,000,000 Cash Value Year 20 Rate Class Preferred Best Carriers All…" at bounding box center [429, 126] width 579 height 20
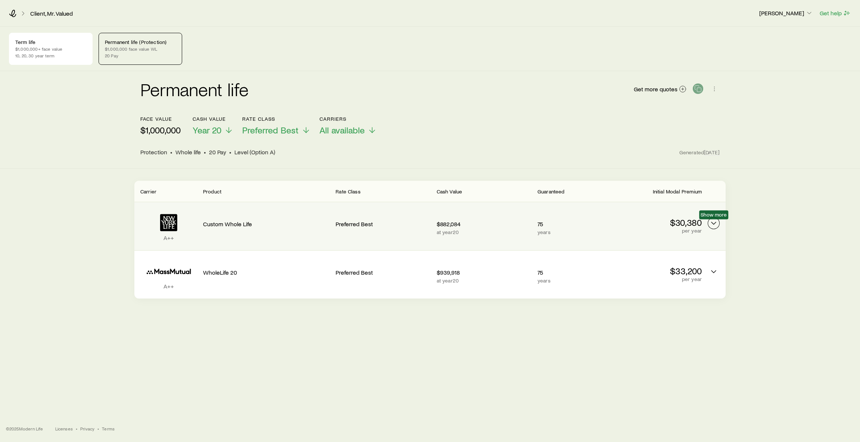
click at [714, 226] on icon "Permanent quotes" at bounding box center [713, 223] width 9 height 9
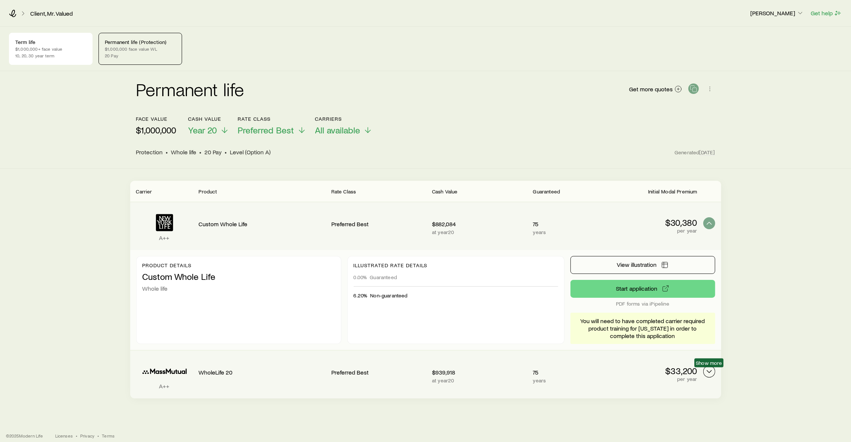
click at [710, 372] on polyline "Permanent quotes" at bounding box center [709, 372] width 4 height 2
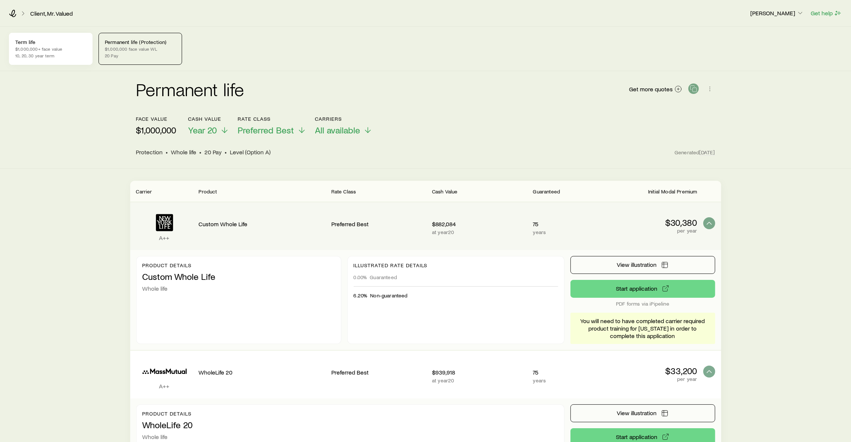
click at [59, 57] on p "10, 20, 30 year term" at bounding box center [50, 56] width 71 height 6
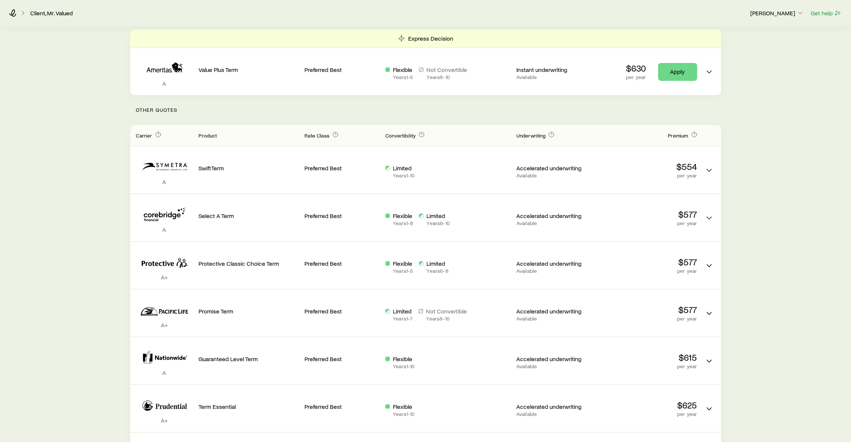
scroll to position [168, 0]
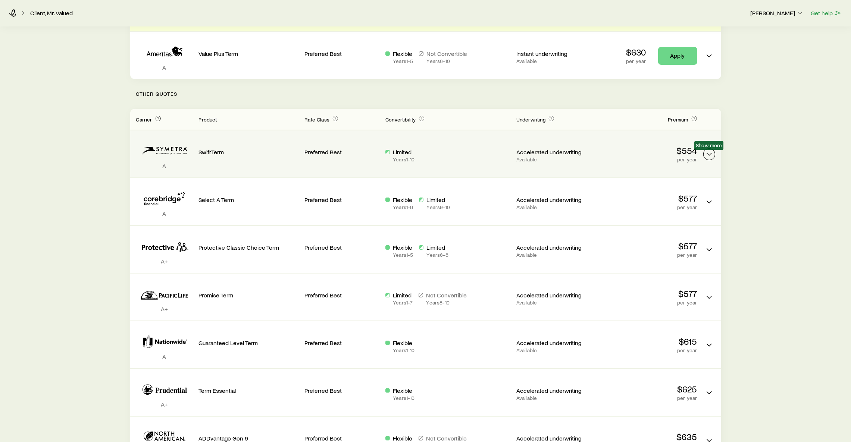
click at [711, 157] on icon "Term quotes" at bounding box center [709, 154] width 9 height 9
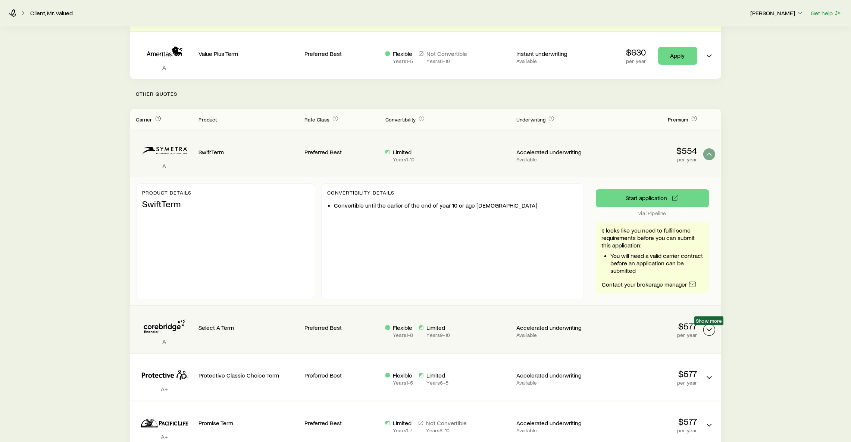
click at [709, 329] on icon "Term quotes" at bounding box center [709, 330] width 9 height 9
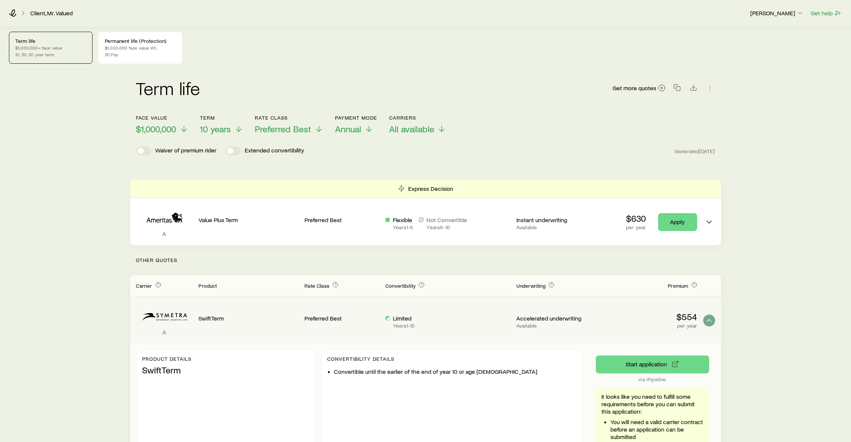
scroll to position [0, 0]
click at [710, 319] on icon "Term quotes" at bounding box center [709, 322] width 9 height 9
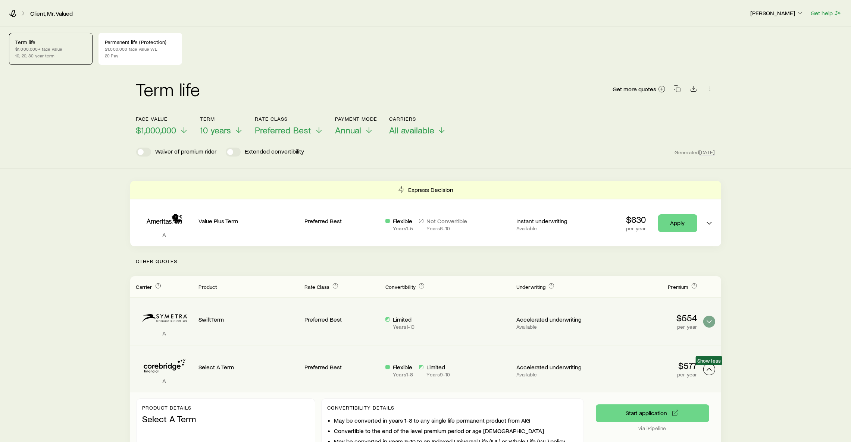
click at [708, 367] on icon "Term quotes" at bounding box center [709, 369] width 9 height 9
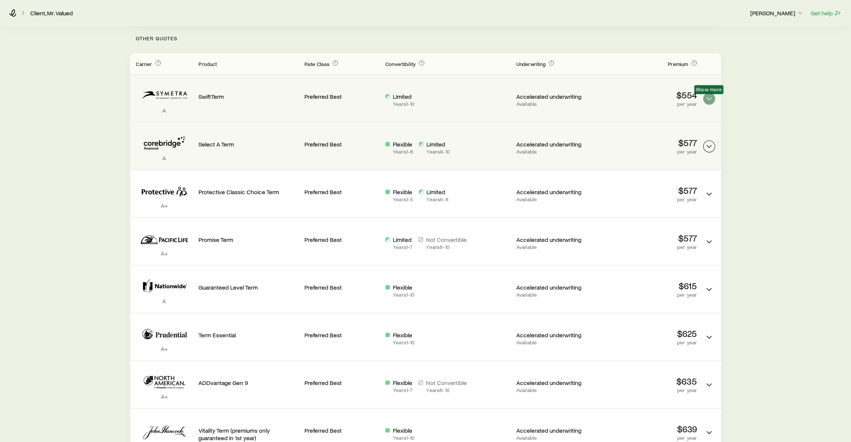
scroll to position [224, 0]
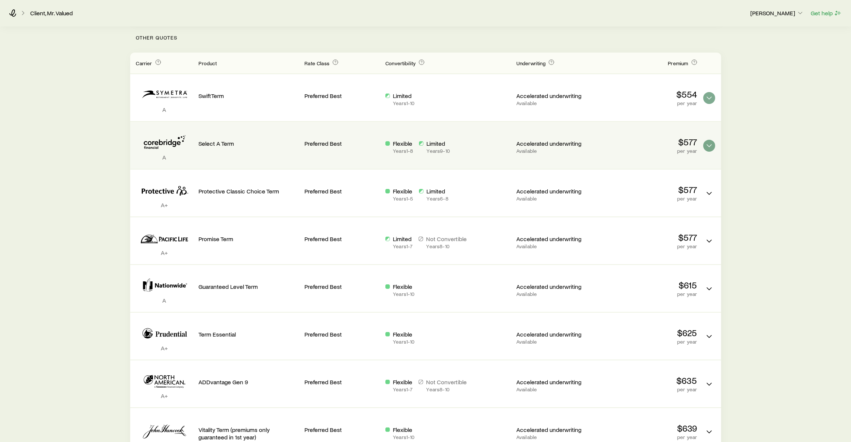
click at [750, 302] on div "Term life $1,000,000+ face value 10, 20, 30 year term Permanent life (Protectio…" at bounding box center [425, 296] width 851 height 987
click at [751, 253] on div "Term life $1,000,000+ face value 10, 20, 30 year term Permanent life (Protectio…" at bounding box center [425, 296] width 851 height 987
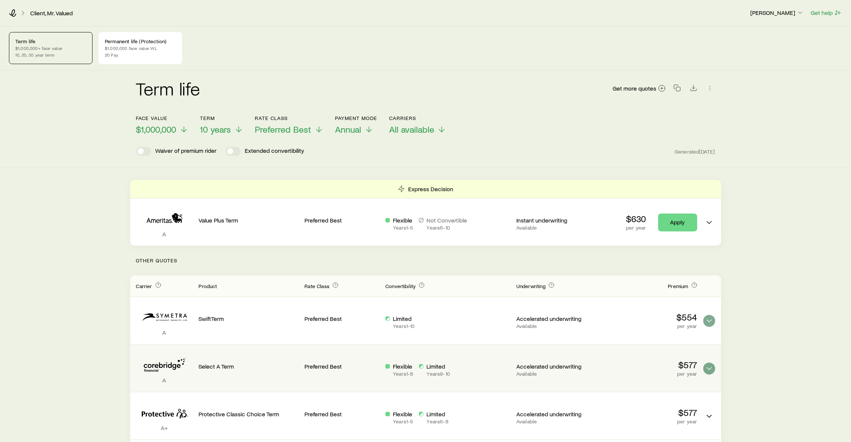
scroll to position [0, 0]
click at [780, 140] on div "Term life Get more quotes Face value $1,000,000 Term 10 years Rate Class Prefer…" at bounding box center [425, 120] width 851 height 98
click at [548, 87] on div "Term life Get more quotes" at bounding box center [425, 93] width 579 height 27
click at [568, 101] on div "Term life Get more quotes" at bounding box center [425, 93] width 579 height 27
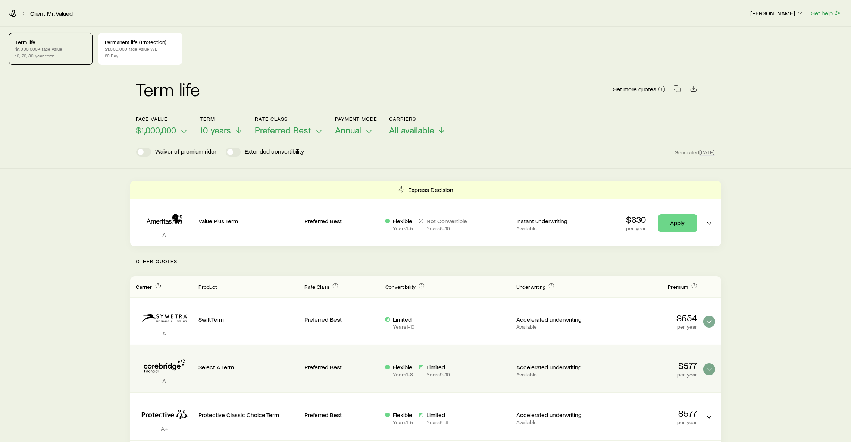
click at [772, 112] on div "Term life Get more quotes Face value $1,000,000 Term 10 years Rate Class Prefer…" at bounding box center [425, 120] width 851 height 98
click at [797, 10] on icon "button" at bounding box center [800, 12] width 7 height 7
click at [470, 18] on div "Client, Mr. Valued [PERSON_NAME] Get help" at bounding box center [425, 13] width 851 height 27
click at [809, 96] on div "Term life Get more quotes Face value $1,000,000 Term 10 years Rate Class Prefer…" at bounding box center [425, 120] width 851 height 98
click at [789, 10] on p "[PERSON_NAME]" at bounding box center [777, 12] width 54 height 7
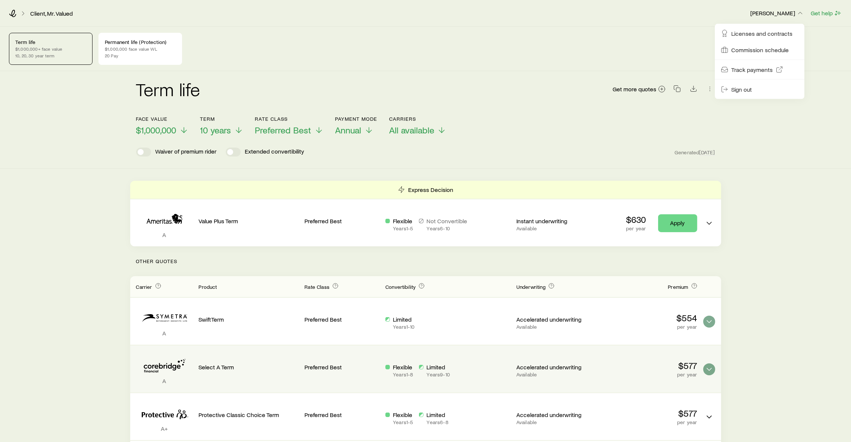
click at [753, 135] on div "Term life Get more quotes Face value $1,000,000 Term 10 years Rate Class Prefer…" at bounding box center [425, 120] width 851 height 98
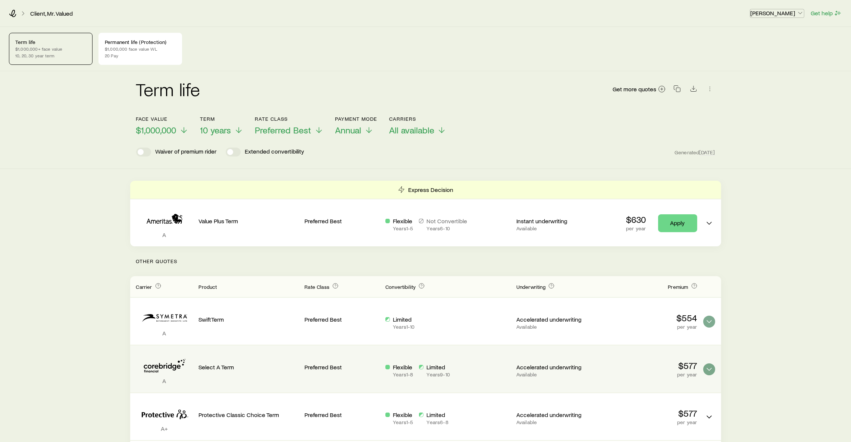
click at [766, 17] on button "[PERSON_NAME]" at bounding box center [777, 13] width 54 height 9
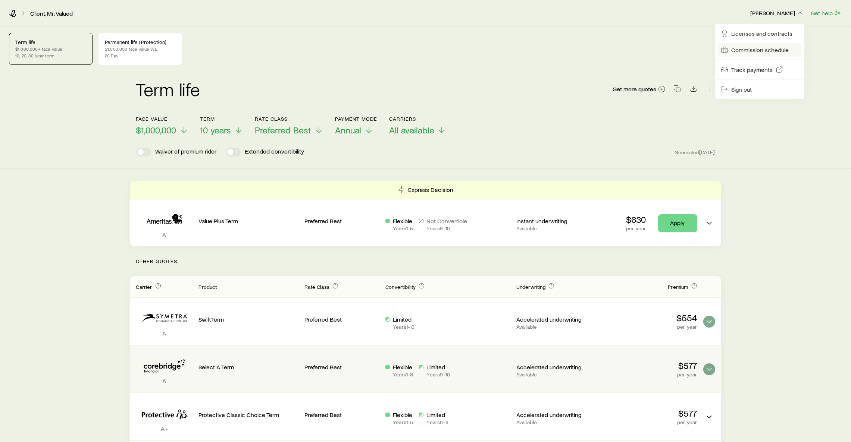
click at [758, 50] on span "Commission schedule" at bounding box center [759, 49] width 57 height 7
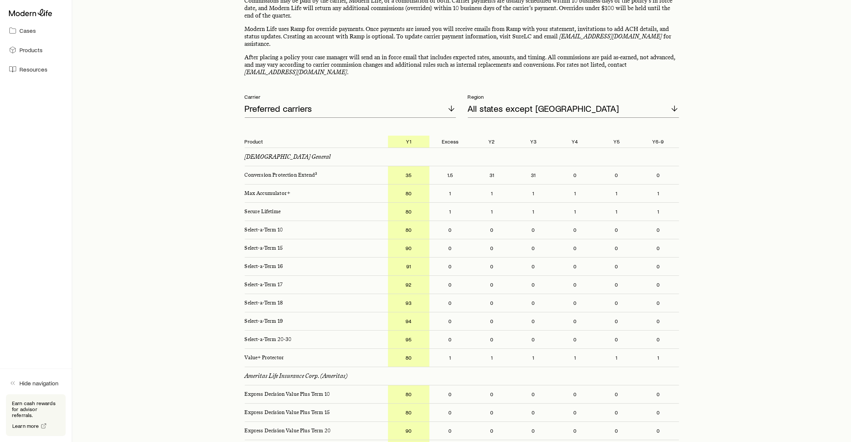
scroll to position [56, 0]
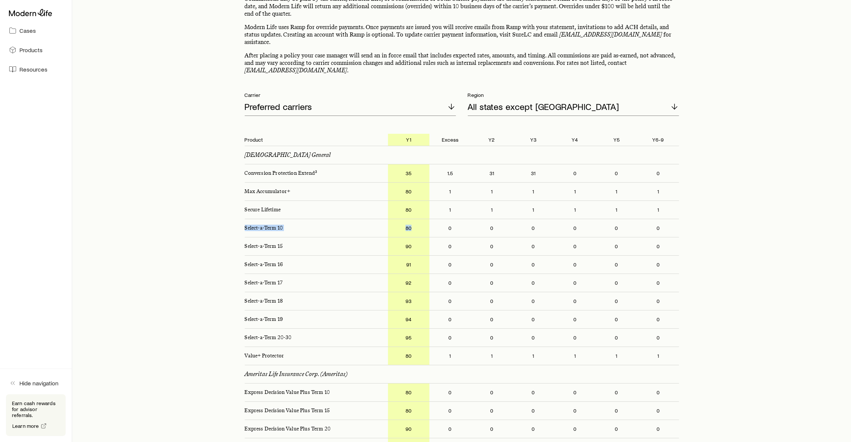
drag, startPoint x: 240, startPoint y: 223, endPoint x: 417, endPoint y: 222, distance: 177.6
click at [417, 222] on div "Select-a-Term 10 80 0 0 0 0 0 0" at bounding box center [462, 228] width 446 height 18
click at [417, 222] on p "80" at bounding box center [408, 228] width 41 height 18
click at [407, 219] on p "80" at bounding box center [408, 228] width 41 height 18
drag, startPoint x: 417, startPoint y: 223, endPoint x: 400, endPoint y: 223, distance: 16.8
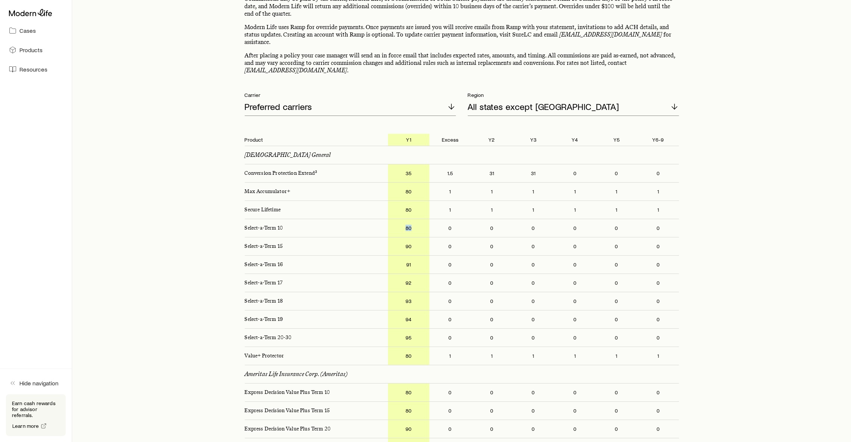
click at [400, 223] on p "80" at bounding box center [408, 228] width 41 height 18
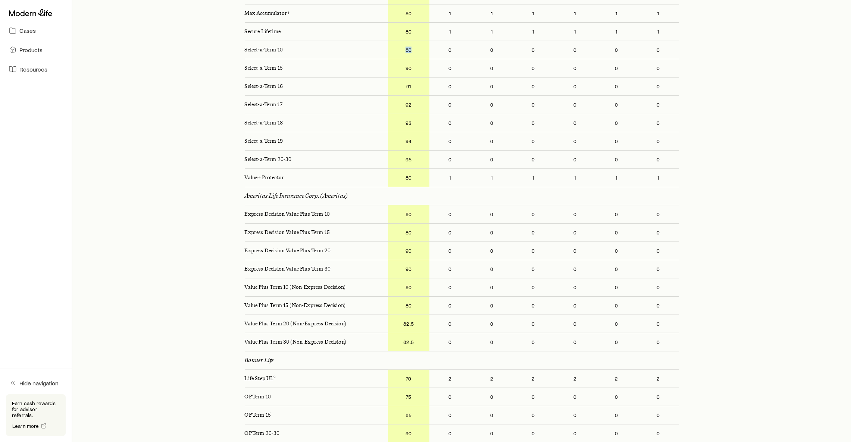
scroll to position [0, 0]
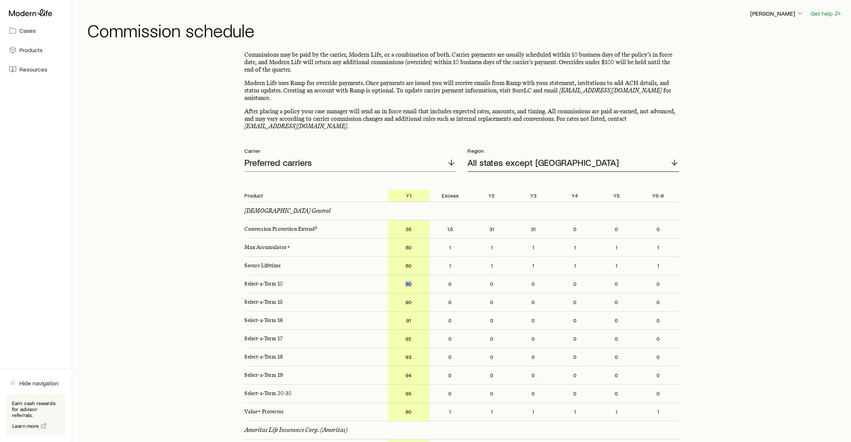
click at [470, 157] on p "All states except [GEOGRAPHIC_DATA]" at bounding box center [543, 162] width 151 height 10
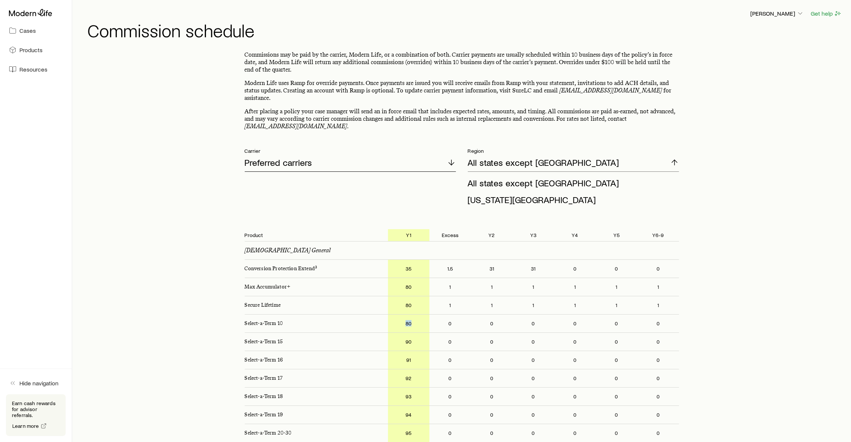
click at [283, 154] on div "Preferred carriers" at bounding box center [350, 163] width 211 height 18
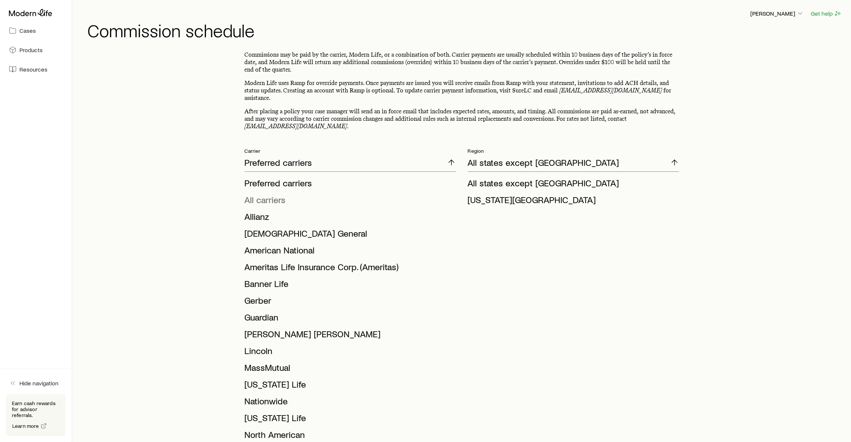
click at [271, 194] on span "All carriers" at bounding box center [265, 199] width 41 height 11
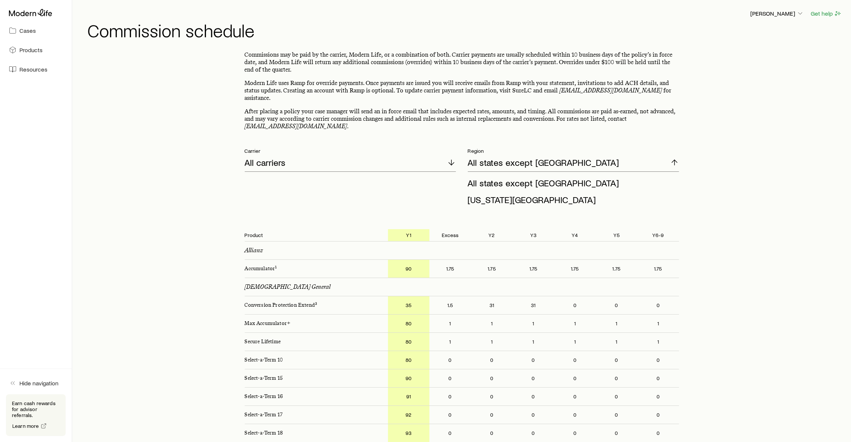
click at [778, 15] on p "[PERSON_NAME]" at bounding box center [777, 13] width 54 height 7
click at [751, 31] on span "Licenses and contracts" at bounding box center [761, 33] width 61 height 7
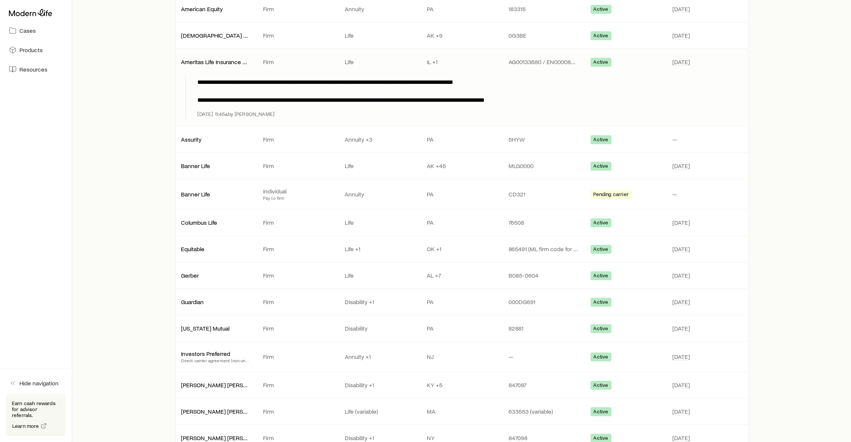
scroll to position [56, 0]
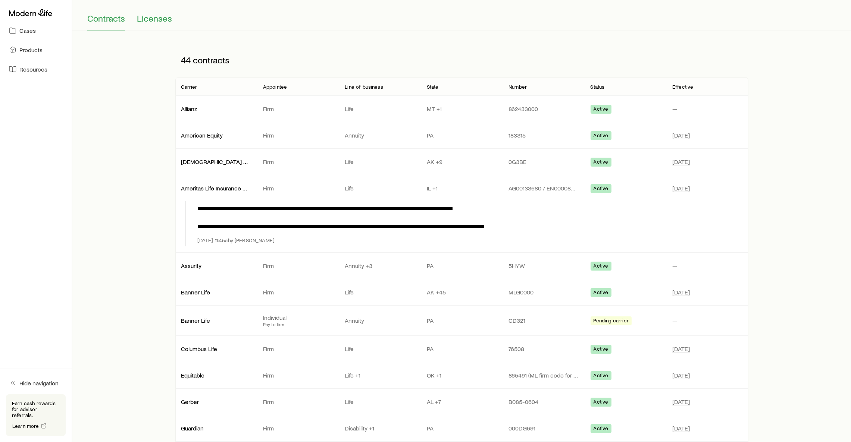
click at [153, 20] on span "Licenses" at bounding box center [154, 18] width 35 height 10
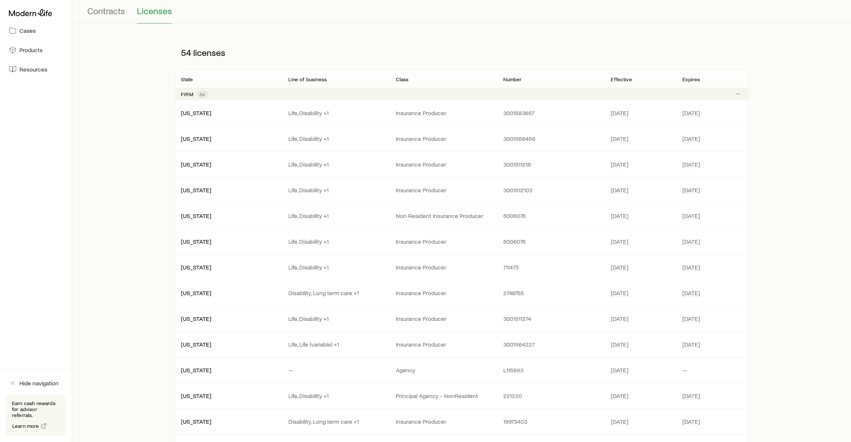
scroll to position [168, 0]
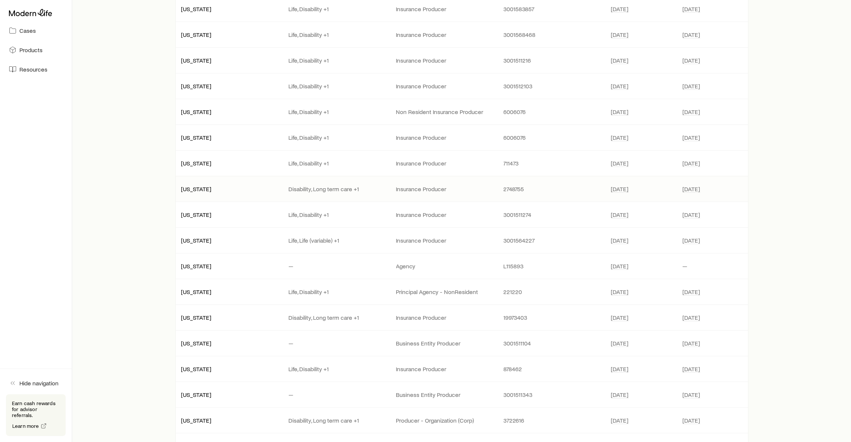
click at [359, 190] on p "Disability, Long term care +1" at bounding box center [337, 188] width 96 height 7
click at [656, 178] on div "[US_STATE] Disability, Long term care +1 Insurance Producer 2748755 [DATE] [DAT…" at bounding box center [461, 188] width 573 height 25
click at [836, 14] on icon "button" at bounding box center [836, 11] width 9 height 9
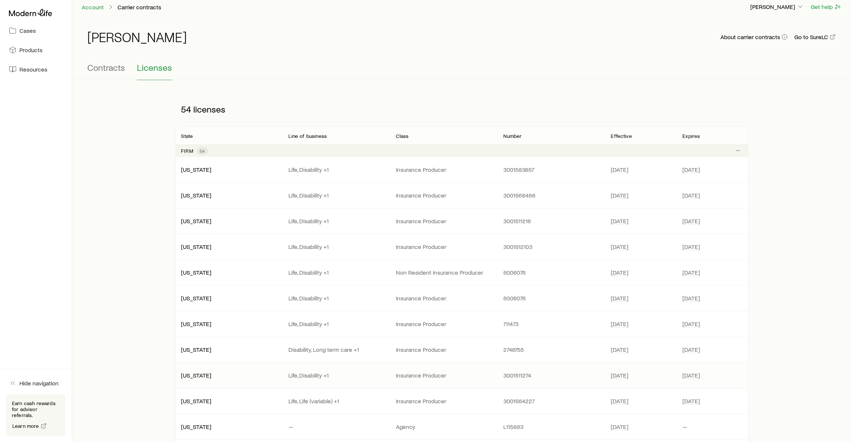
scroll to position [0, 0]
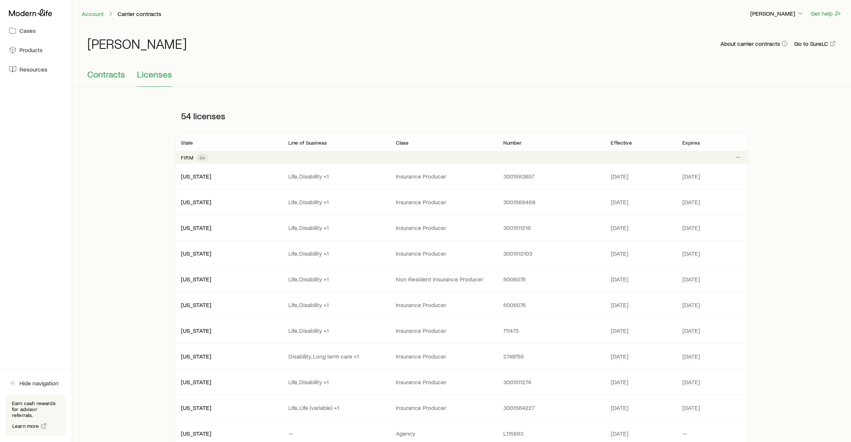
click at [118, 75] on span "Contracts" at bounding box center [106, 74] width 38 height 10
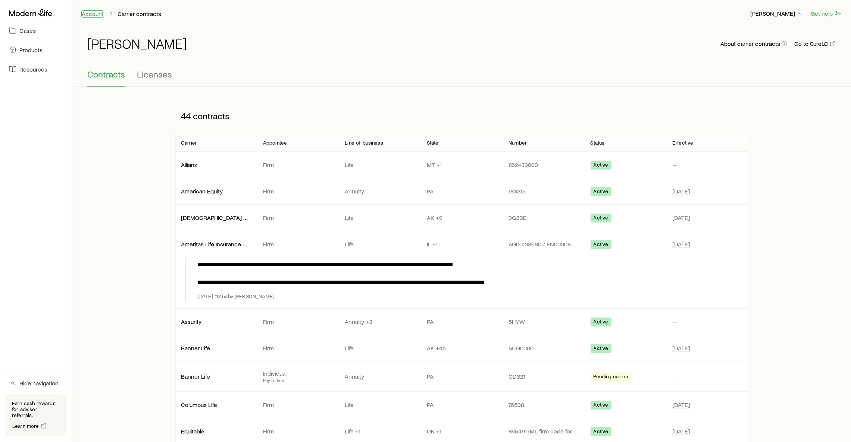
click at [88, 16] on link "Account" at bounding box center [92, 13] width 23 height 7
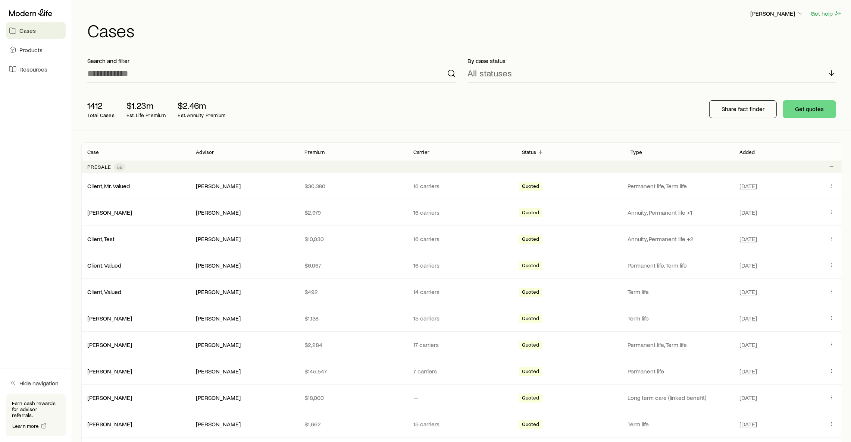
click at [331, 35] on h1 "Cases" at bounding box center [464, 30] width 755 height 18
click at [329, 38] on h1 "Cases" at bounding box center [464, 30] width 755 height 18
click at [465, 15] on div "[PERSON_NAME] Get help" at bounding box center [464, 13] width 755 height 9
click at [438, 26] on h1 "Cases" at bounding box center [464, 30] width 755 height 18
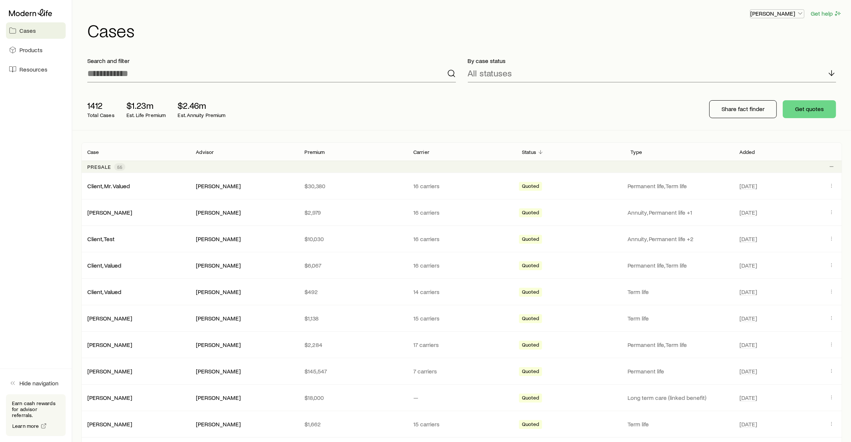
click at [790, 13] on p "[PERSON_NAME]" at bounding box center [777, 13] width 54 height 7
click at [660, 38] on h1 "Cases" at bounding box center [464, 30] width 755 height 18
click at [426, 32] on h1 "Cases" at bounding box center [464, 30] width 755 height 18
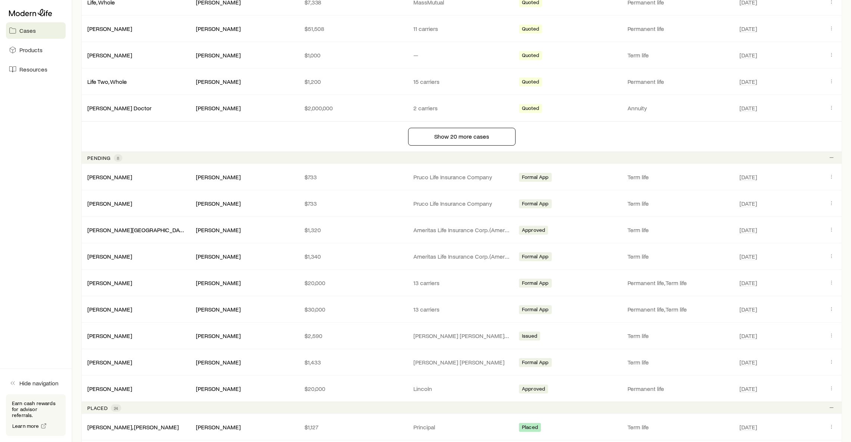
scroll to position [615, 0]
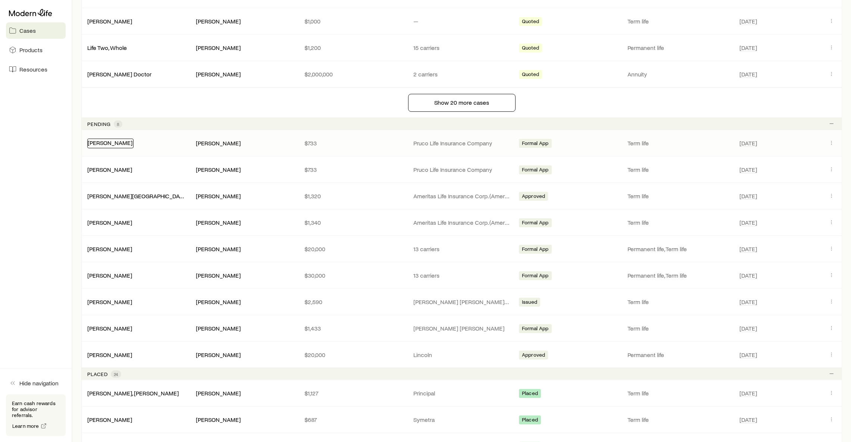
click at [99, 146] on link "[PERSON_NAME]" at bounding box center [110, 142] width 45 height 7
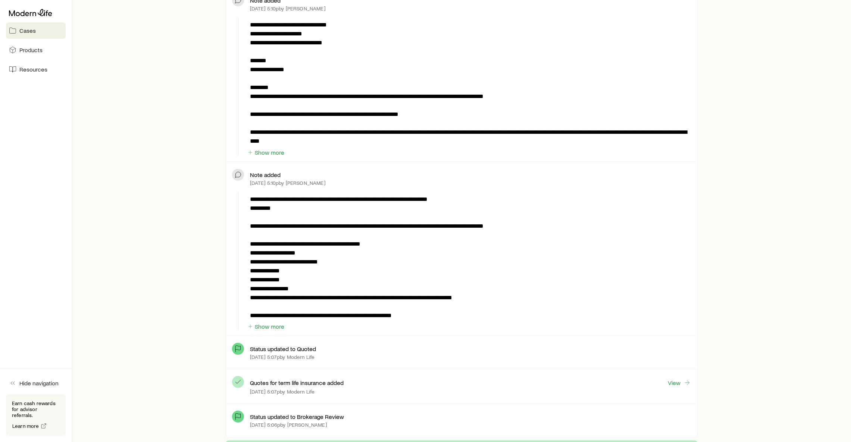
scroll to position [448, 0]
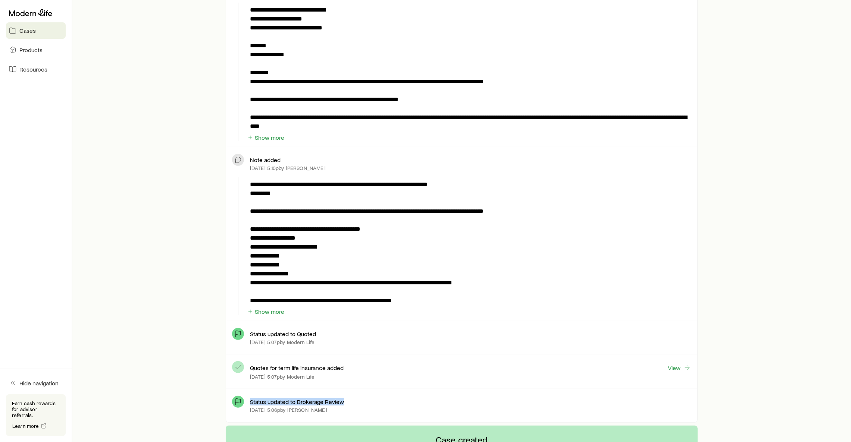
drag, startPoint x: 409, startPoint y: 407, endPoint x: 233, endPoint y: 406, distance: 176.1
click at [233, 406] on div "Status updated to Brokerage Review [DATE] 5:06p by [PERSON_NAME]" at bounding box center [461, 405] width 459 height 21
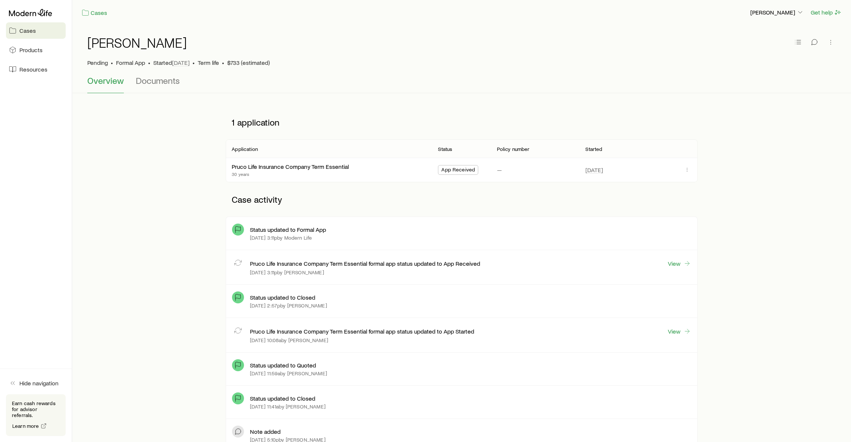
scroll to position [0, 0]
click at [282, 167] on link "Pruco Life Insurance Company Term Essential" at bounding box center [290, 166] width 117 height 7
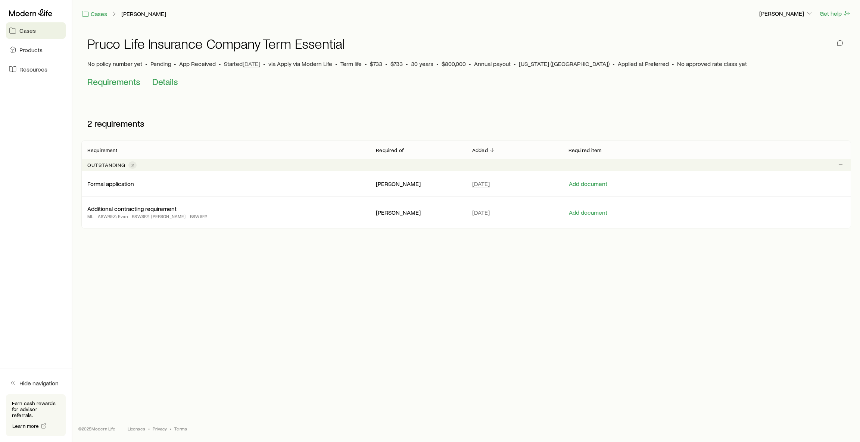
click at [166, 81] on span "Details" at bounding box center [165, 81] width 26 height 10
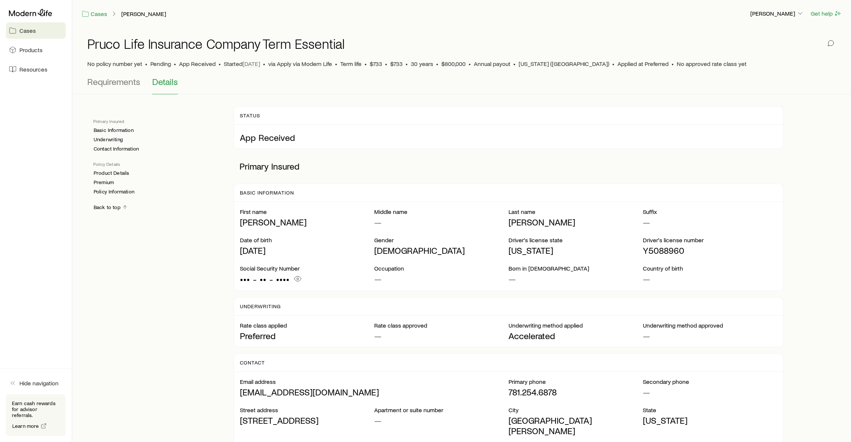
click at [117, 75] on div "Pruco Life Insurance Company Term Essential No policy number yet • Pending • Ap…" at bounding box center [461, 51] width 749 height 49
click at [116, 81] on span "Requirements" at bounding box center [113, 81] width 53 height 10
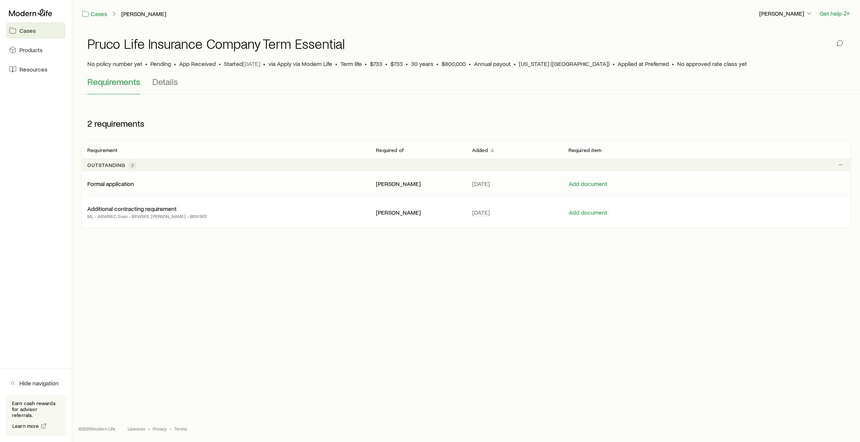
click at [131, 182] on p "Formal application" at bounding box center [110, 183] width 47 height 7
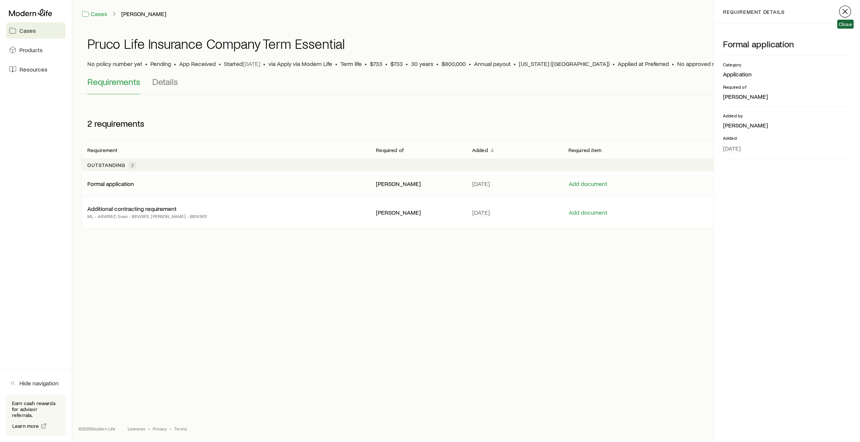
click at [843, 10] on line "button" at bounding box center [844, 11] width 4 height 4
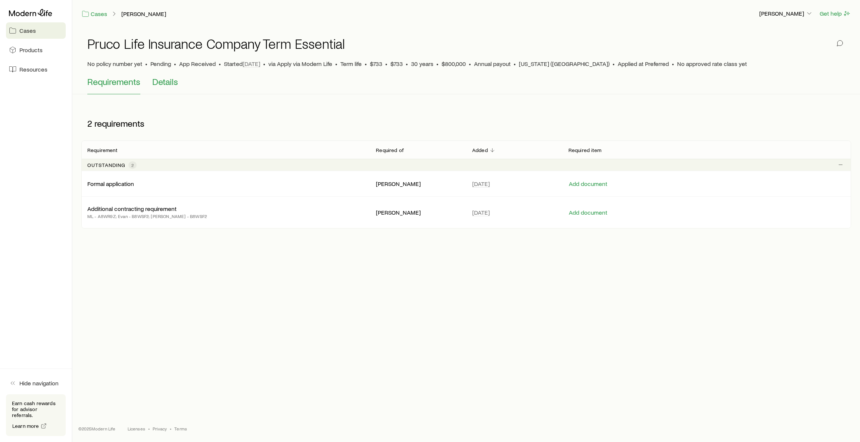
click at [160, 86] on span "Details" at bounding box center [165, 81] width 26 height 10
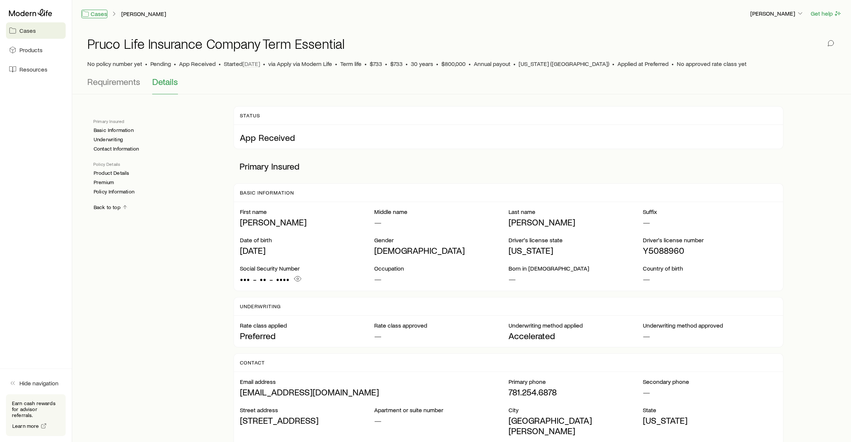
click at [90, 12] on link "Cases" at bounding box center [94, 14] width 26 height 9
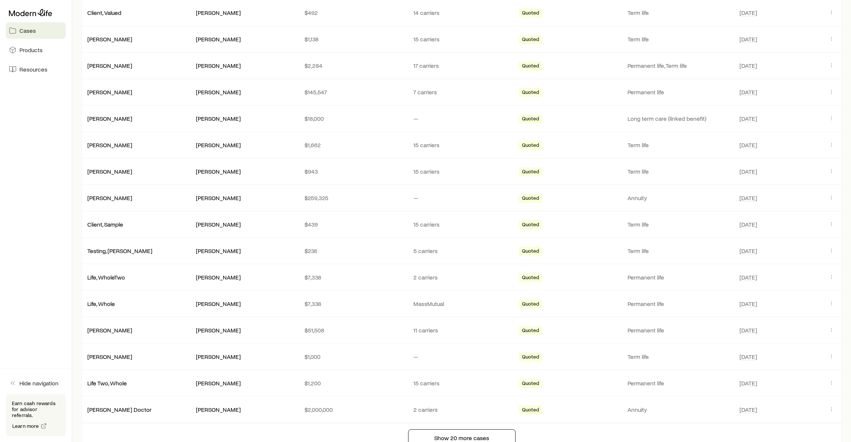
scroll to position [615, 0]
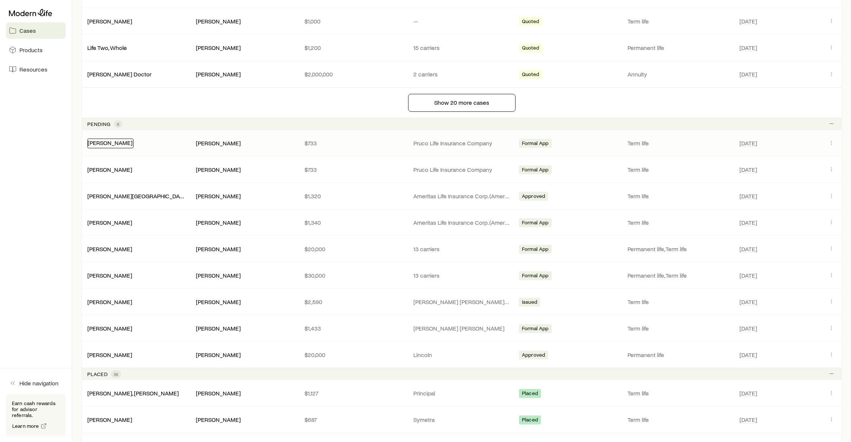
click at [91, 146] on link "[PERSON_NAME]" at bounding box center [110, 142] width 45 height 7
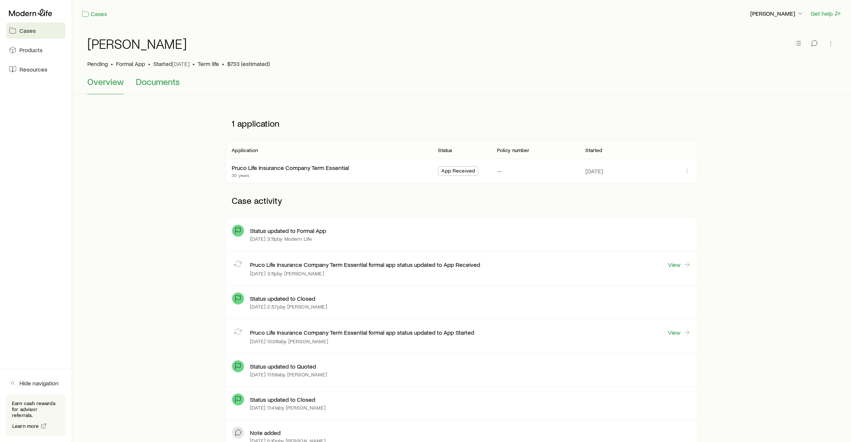
click at [171, 84] on span "Documents" at bounding box center [158, 81] width 44 height 10
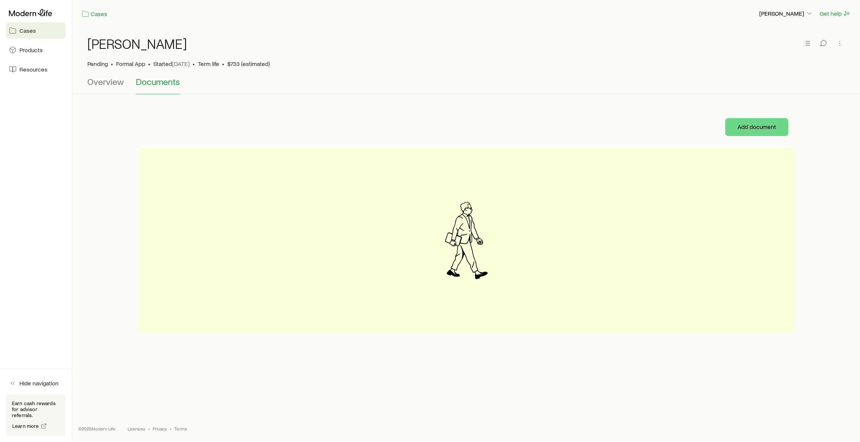
click at [441, 62] on div "Pending • Formal App • Started [DATE] • Term life • $733 (estimated)" at bounding box center [465, 63] width 757 height 7
click at [98, 10] on link "Cases" at bounding box center [94, 14] width 26 height 9
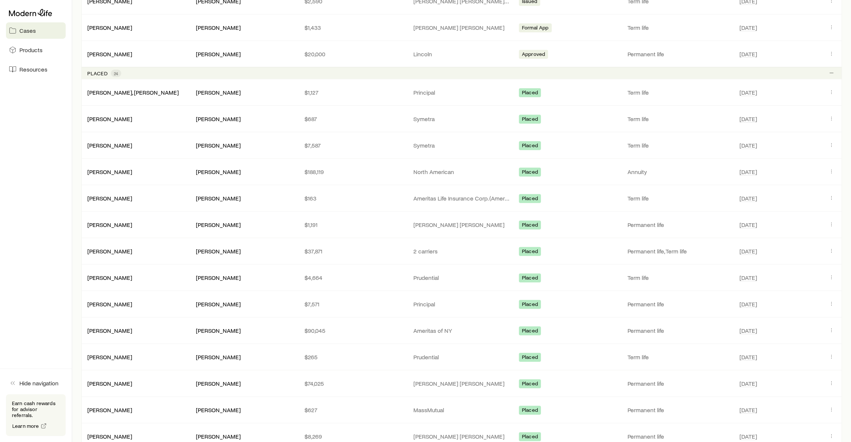
scroll to position [951, 0]
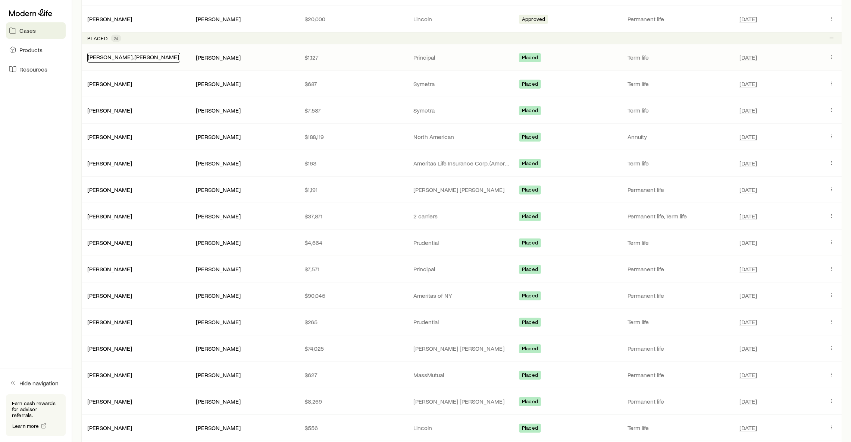
click at [131, 60] on link "[PERSON_NAME], [PERSON_NAME]" at bounding box center [133, 56] width 91 height 7
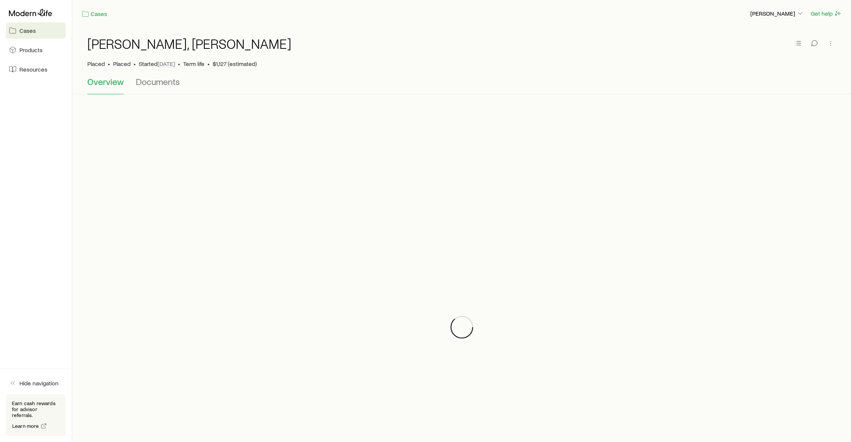
click at [447, 53] on div "[PERSON_NAME], [PERSON_NAME]" at bounding box center [461, 48] width 749 height 24
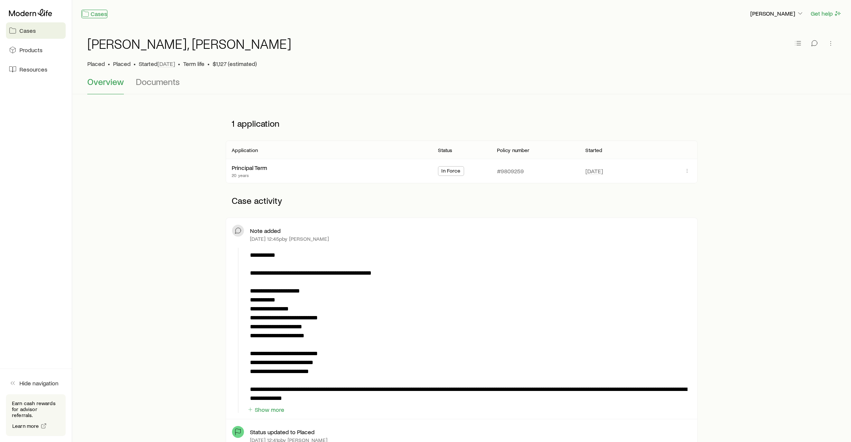
click at [96, 10] on link "Cases" at bounding box center [94, 14] width 26 height 9
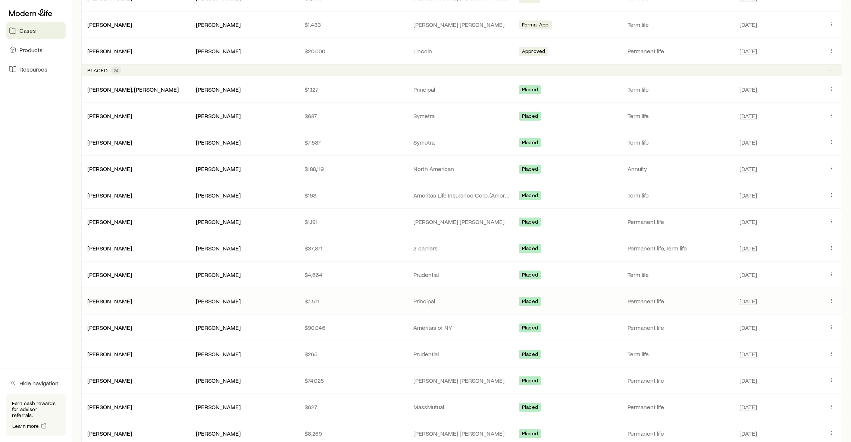
scroll to position [895, 0]
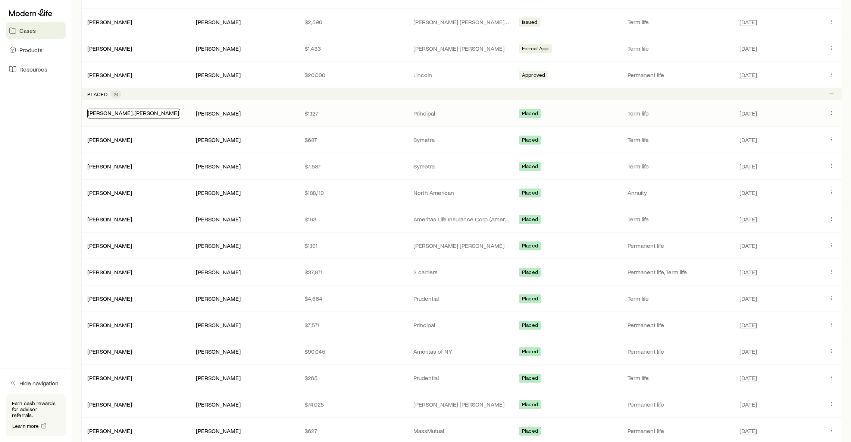
click at [128, 116] on link "[PERSON_NAME], [PERSON_NAME]" at bounding box center [133, 112] width 91 height 7
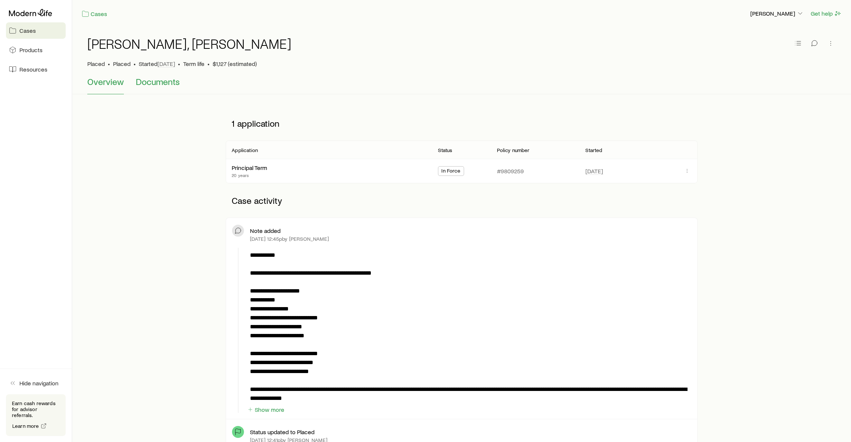
click at [166, 79] on span "Documents" at bounding box center [158, 81] width 44 height 10
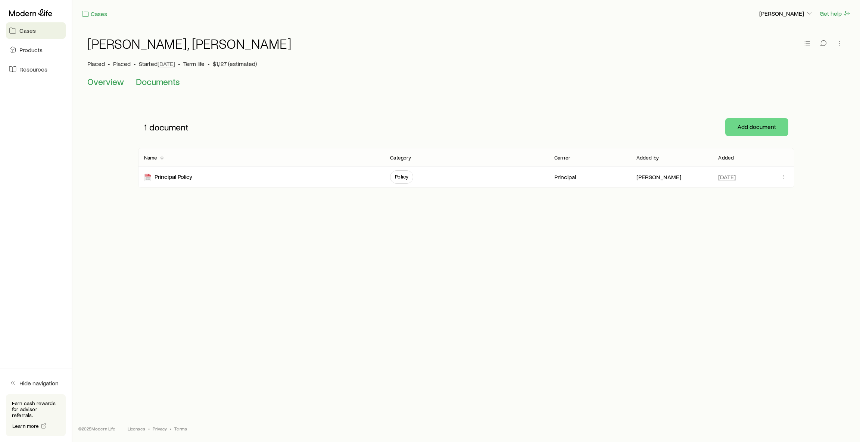
click at [105, 87] on button "Overview" at bounding box center [105, 85] width 37 height 18
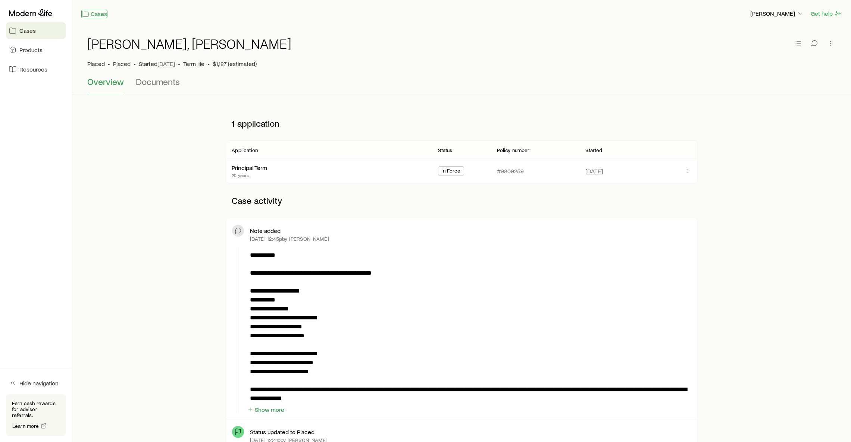
click at [88, 13] on icon at bounding box center [85, 13] width 7 height 7
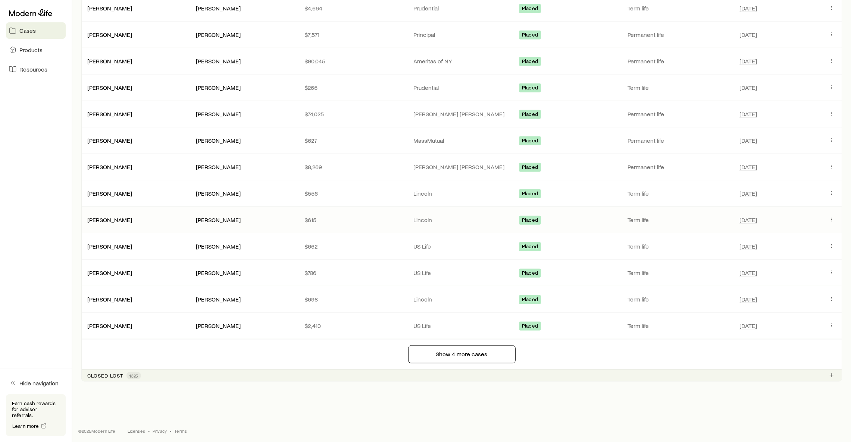
scroll to position [1212, 0]
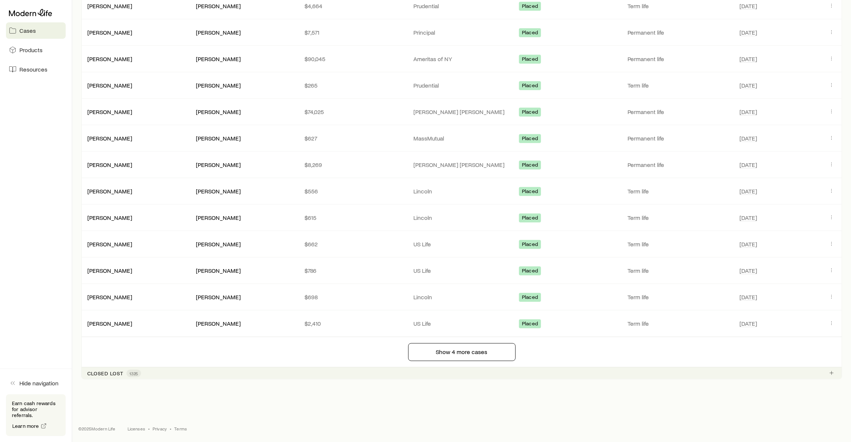
click at [156, 371] on div "Closed lost 1325" at bounding box center [461, 373] width 761 height 12
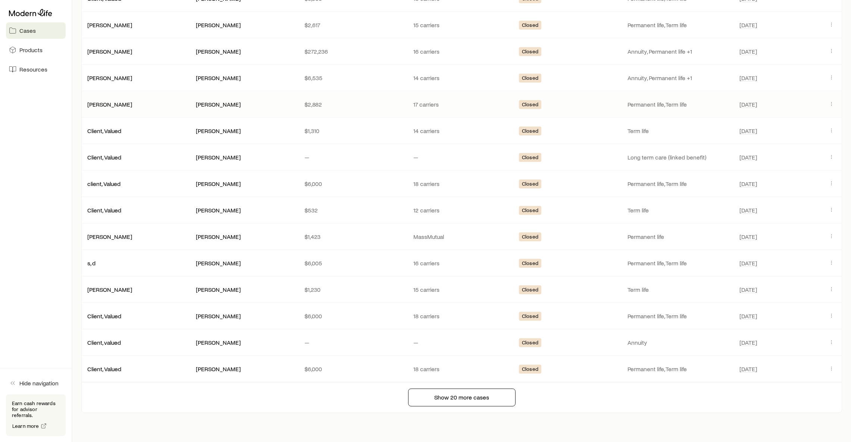
scroll to position [1715, 0]
click at [121, 240] on div "[PERSON_NAME]" at bounding box center [135, 236] width 109 height 7
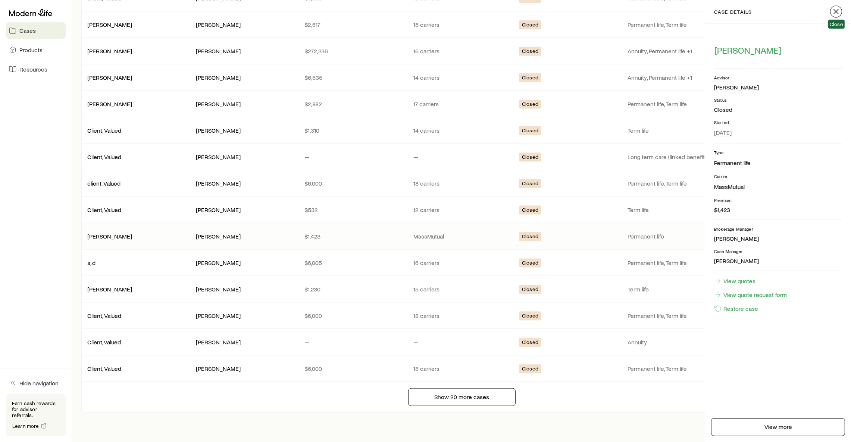
click at [838, 12] on icon "button" at bounding box center [836, 11] width 9 height 9
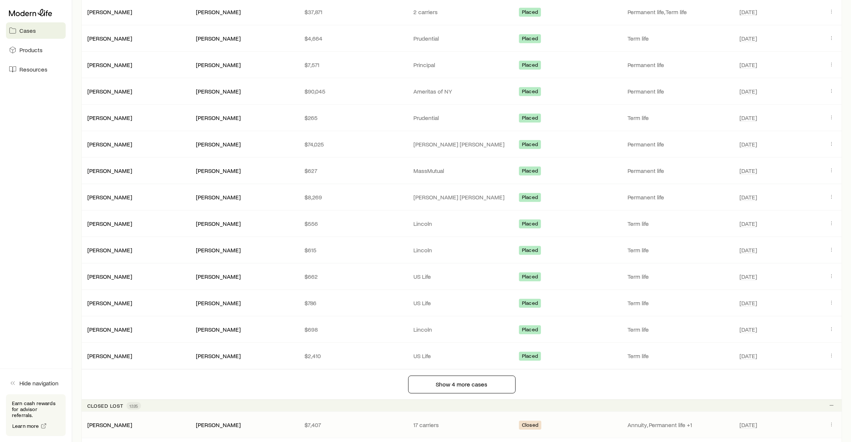
scroll to position [1492, 0]
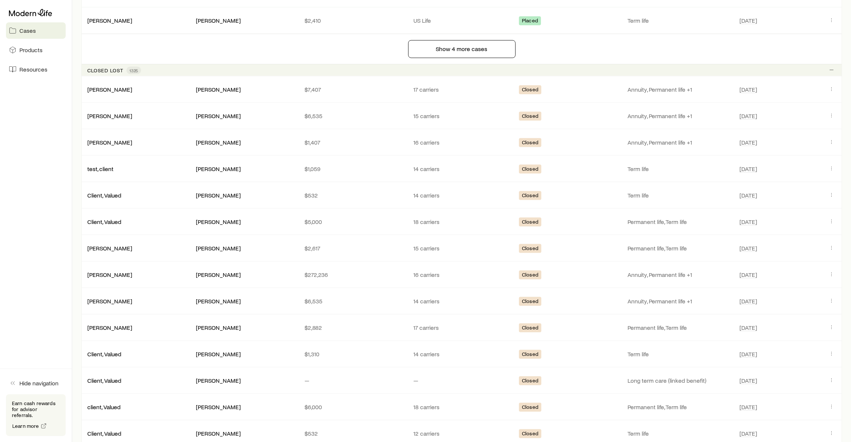
click at [107, 73] on p "Closed lost" at bounding box center [105, 71] width 36 height 6
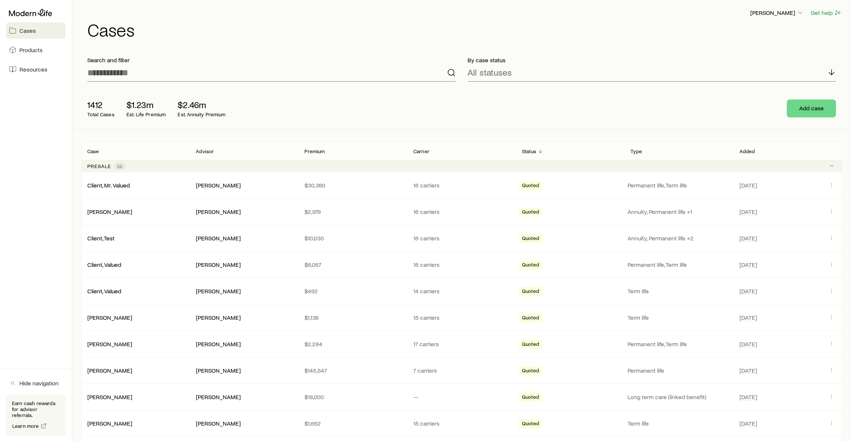
scroll to position [0, 0]
click at [18, 50] on link "Products" at bounding box center [36, 50] width 60 height 16
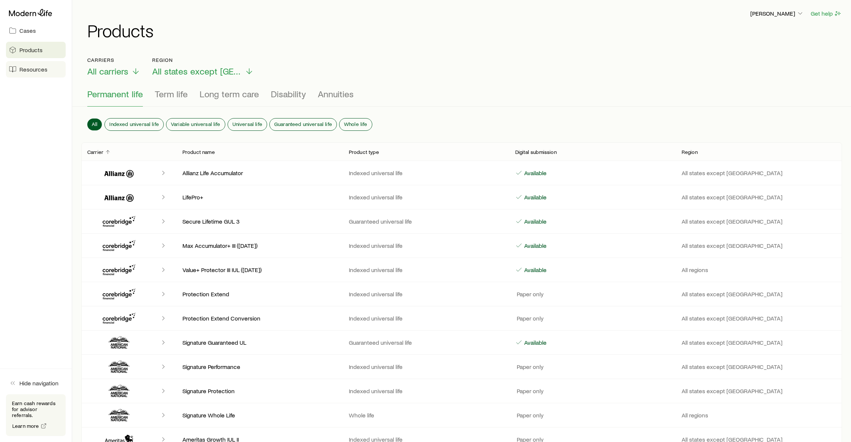
click at [26, 71] on span "Resources" at bounding box center [33, 69] width 28 height 7
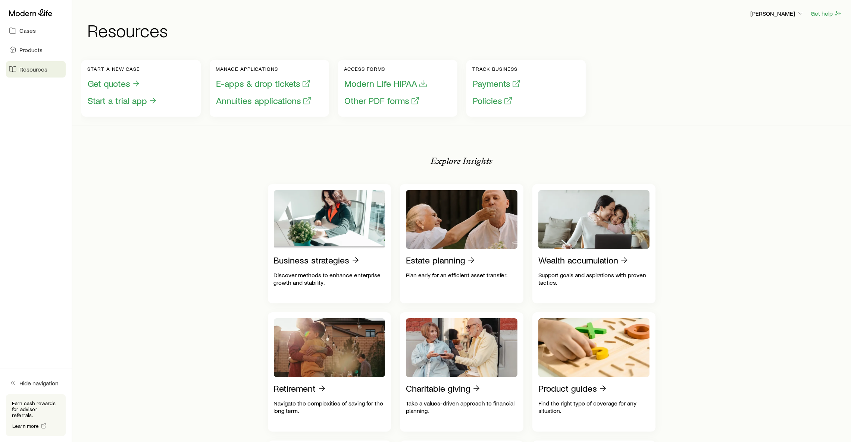
click at [607, 148] on div "Explore Insights Business strategies Discover methods to enhance enterprise gro…" at bounding box center [462, 376] width 388 height 476
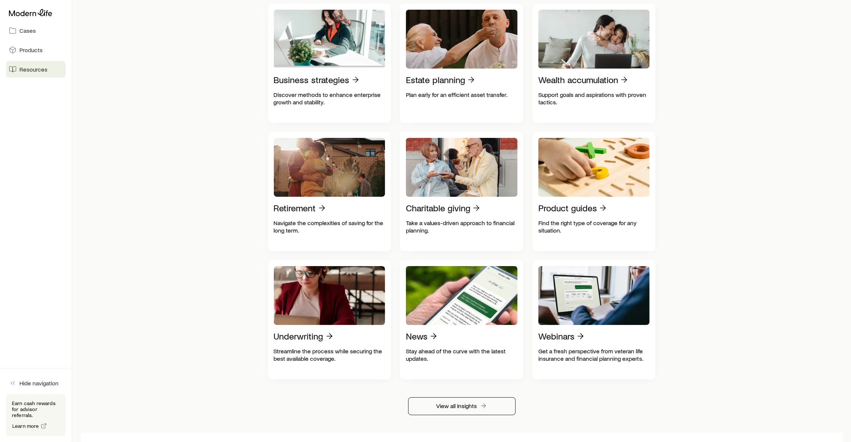
scroll to position [181, 0]
click at [779, 328] on div "Start a new case Get quotes Start a trial app Manage applications E-apps & drop…" at bounding box center [461, 322] width 761 height 905
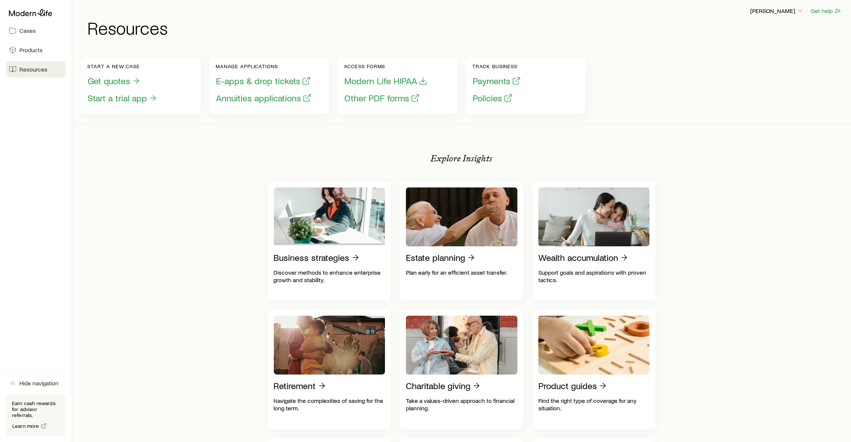
scroll to position [0, 0]
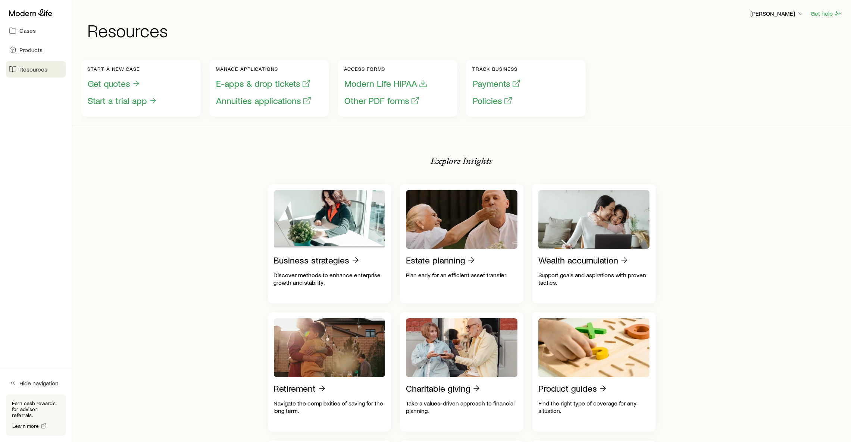
click at [715, 107] on div "Start a new case Get quotes Start a trial app Manage applications E-apps & drop…" at bounding box center [461, 88] width 761 height 75
click at [32, 12] on icon at bounding box center [30, 12] width 43 height 7
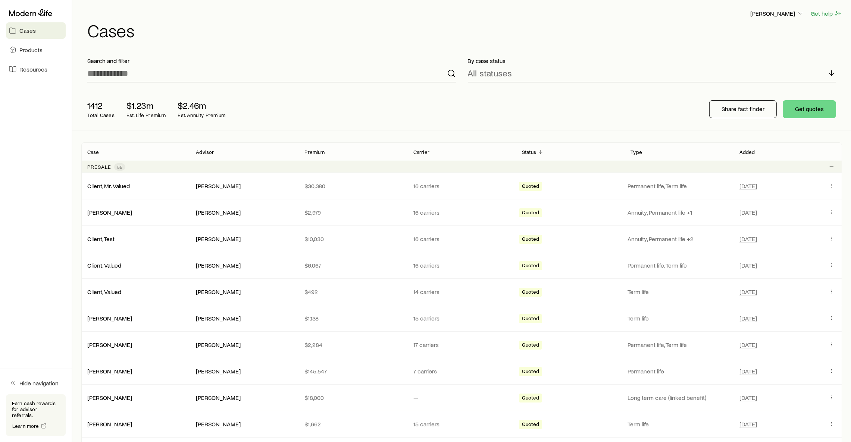
drag, startPoint x: 509, startPoint y: 124, endPoint x: 482, endPoint y: 130, distance: 27.4
click at [509, 124] on div "1412 Total Cases $1.23m Est. Life Premium $2.46m Est. Annuity Premium Share fac…" at bounding box center [461, 109] width 761 height 42
click at [415, 125] on div "1412 Total Cases $1.23m Est. Life Premium $2.46m Est. Annuity Premium Share fac…" at bounding box center [461, 109] width 761 height 42
click at [247, 29] on h1 "Cases" at bounding box center [464, 30] width 755 height 18
click at [798, 10] on icon "button" at bounding box center [800, 13] width 7 height 7
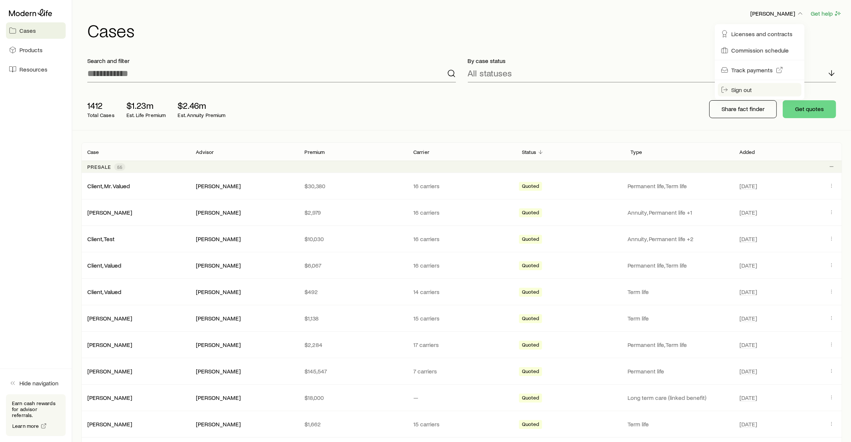
click at [745, 91] on span "Sign out" at bounding box center [741, 89] width 21 height 7
